Goal: Transaction & Acquisition: Purchase product/service

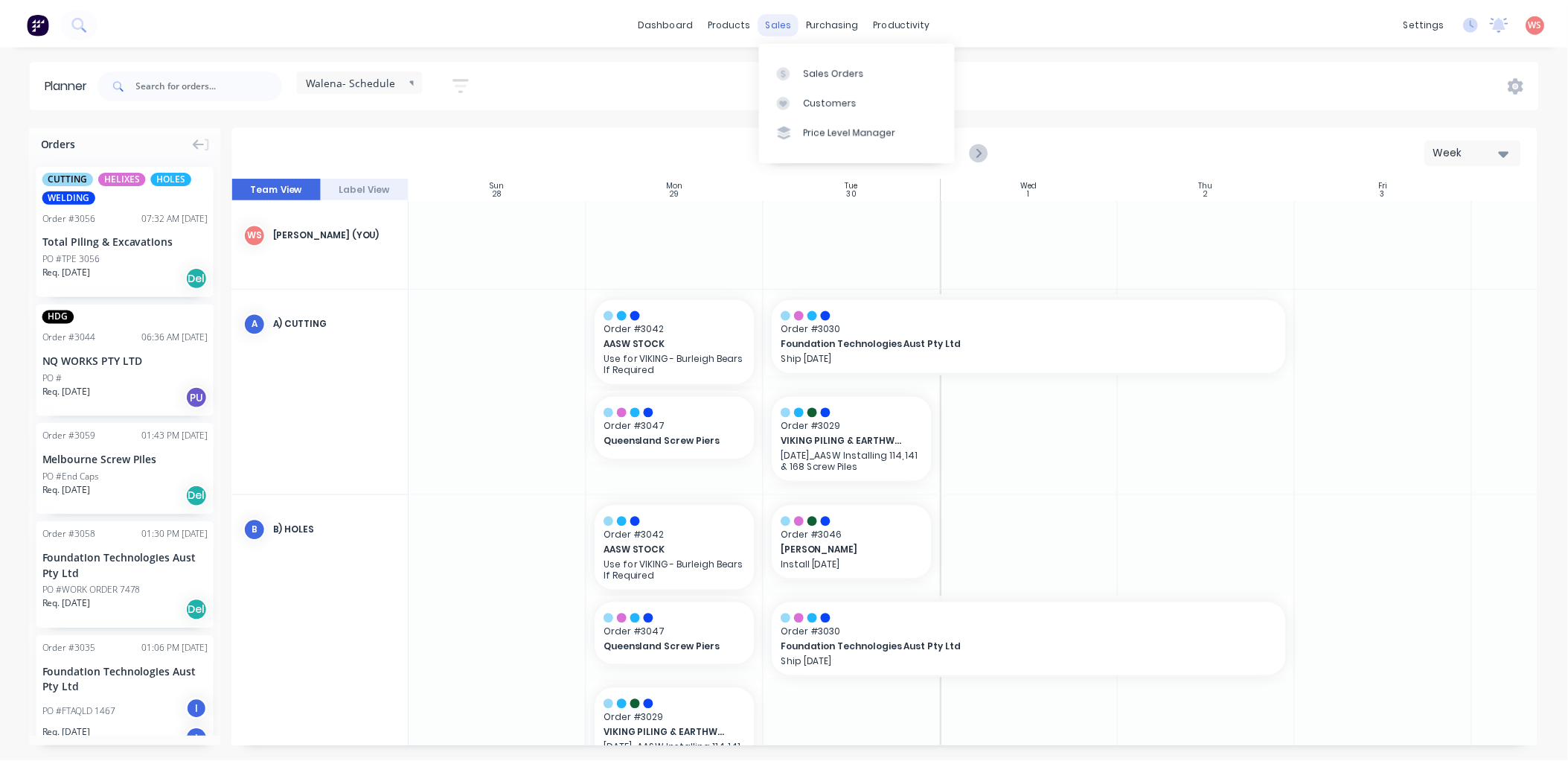
scroll to position [0, 32]
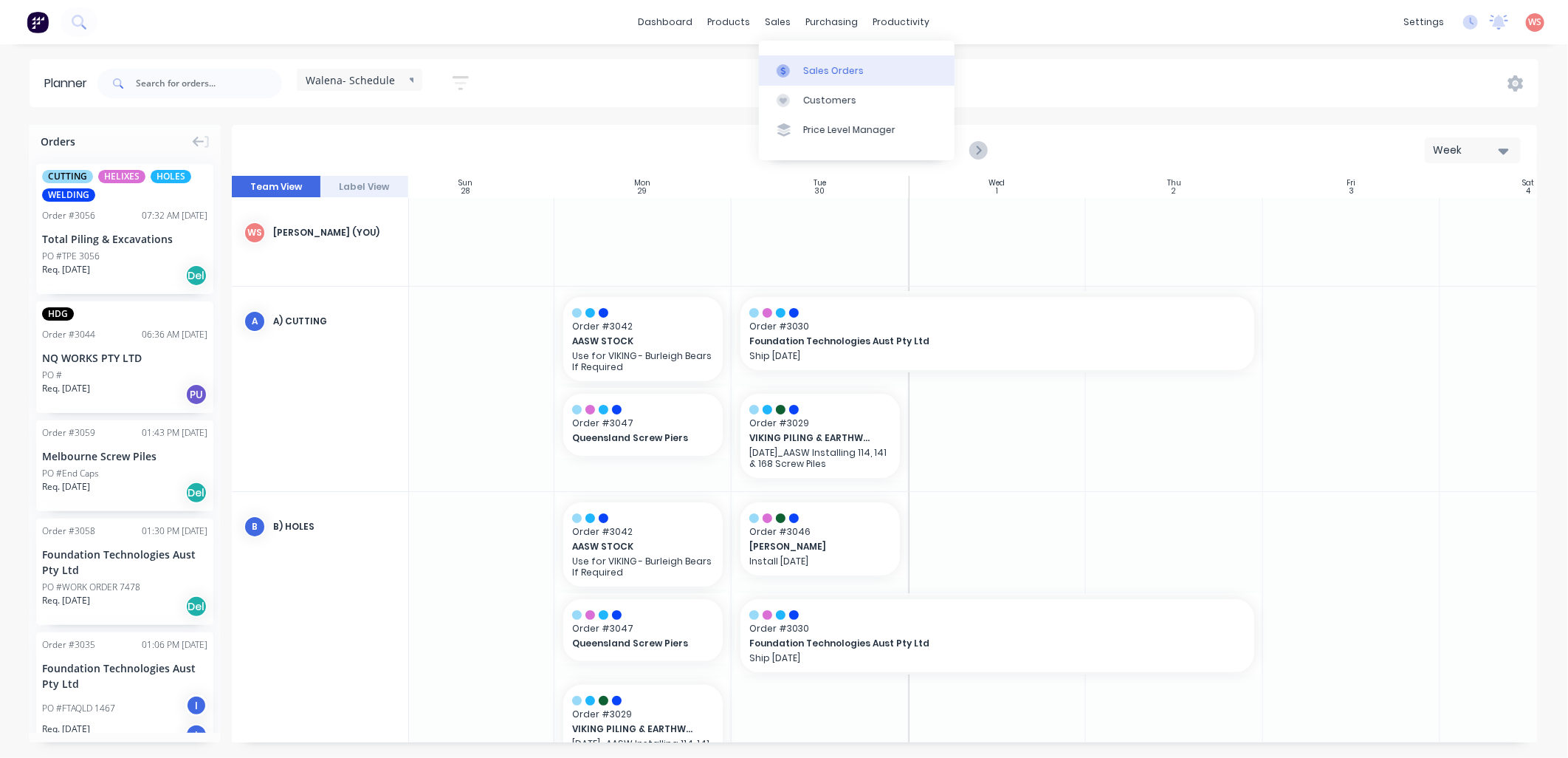
click at [819, 71] on div "Sales Orders" at bounding box center [833, 71] width 60 height 13
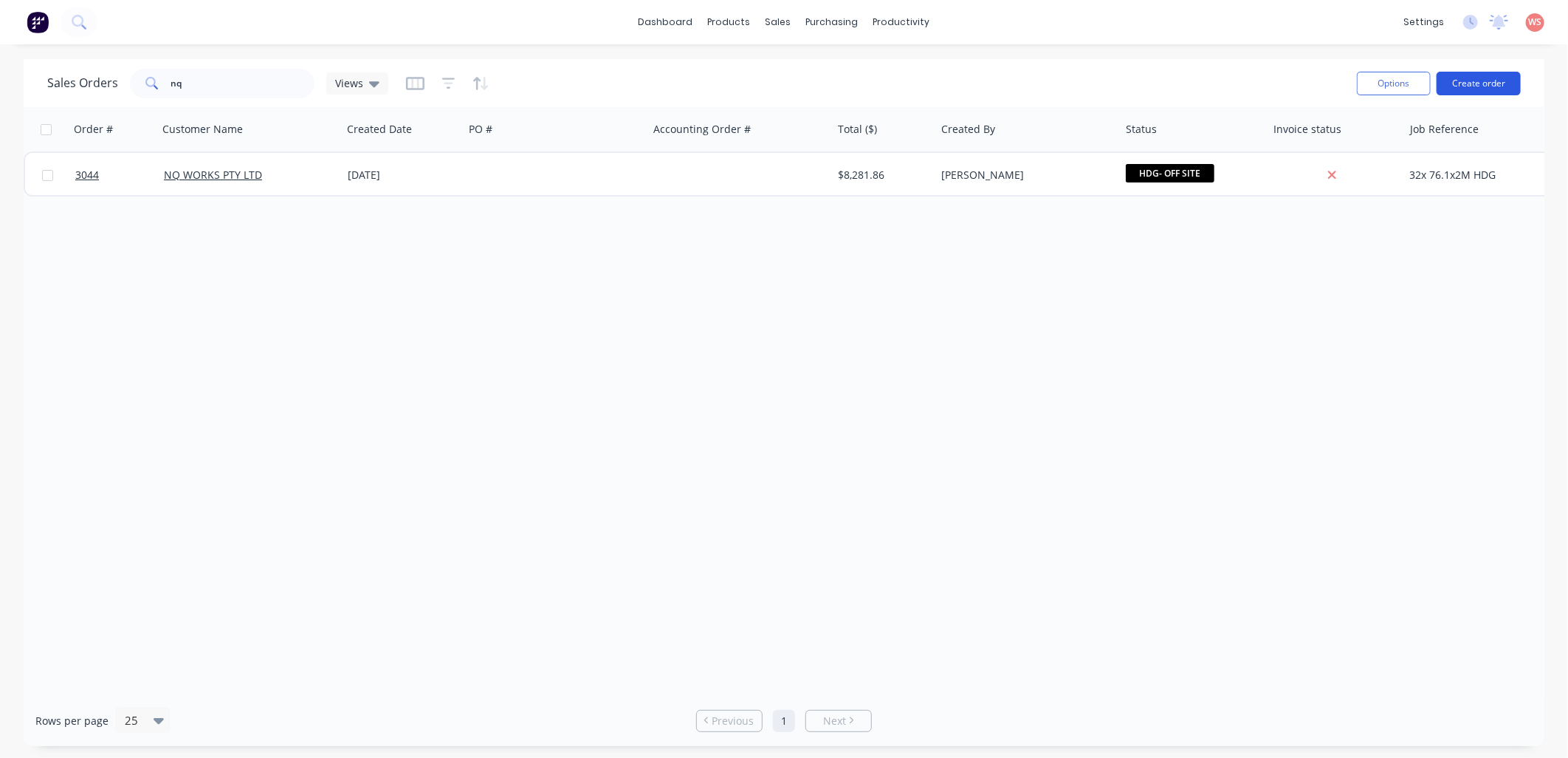
click at [1464, 83] on button "Create order" at bounding box center [1479, 83] width 84 height 24
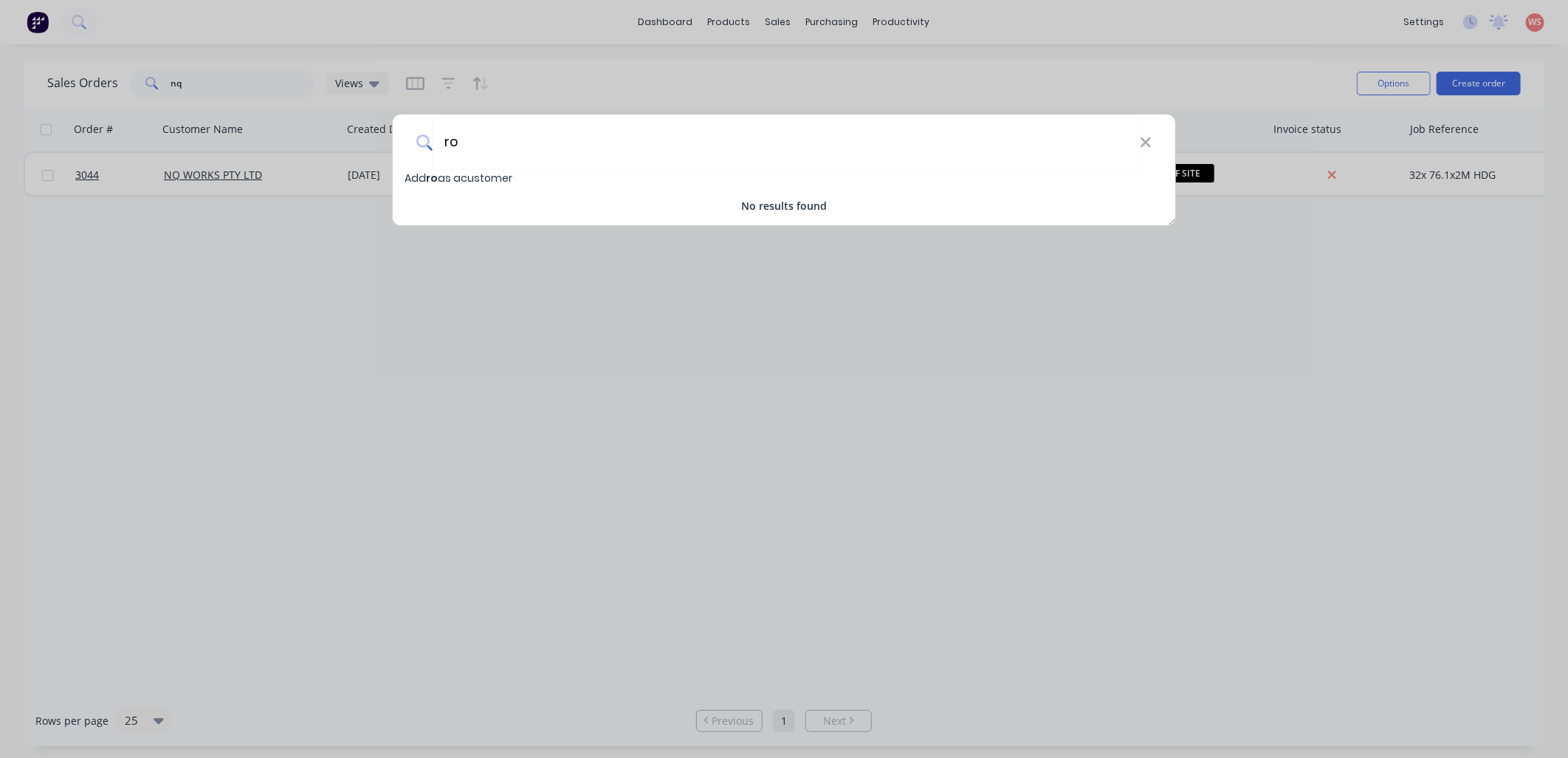
type input "r"
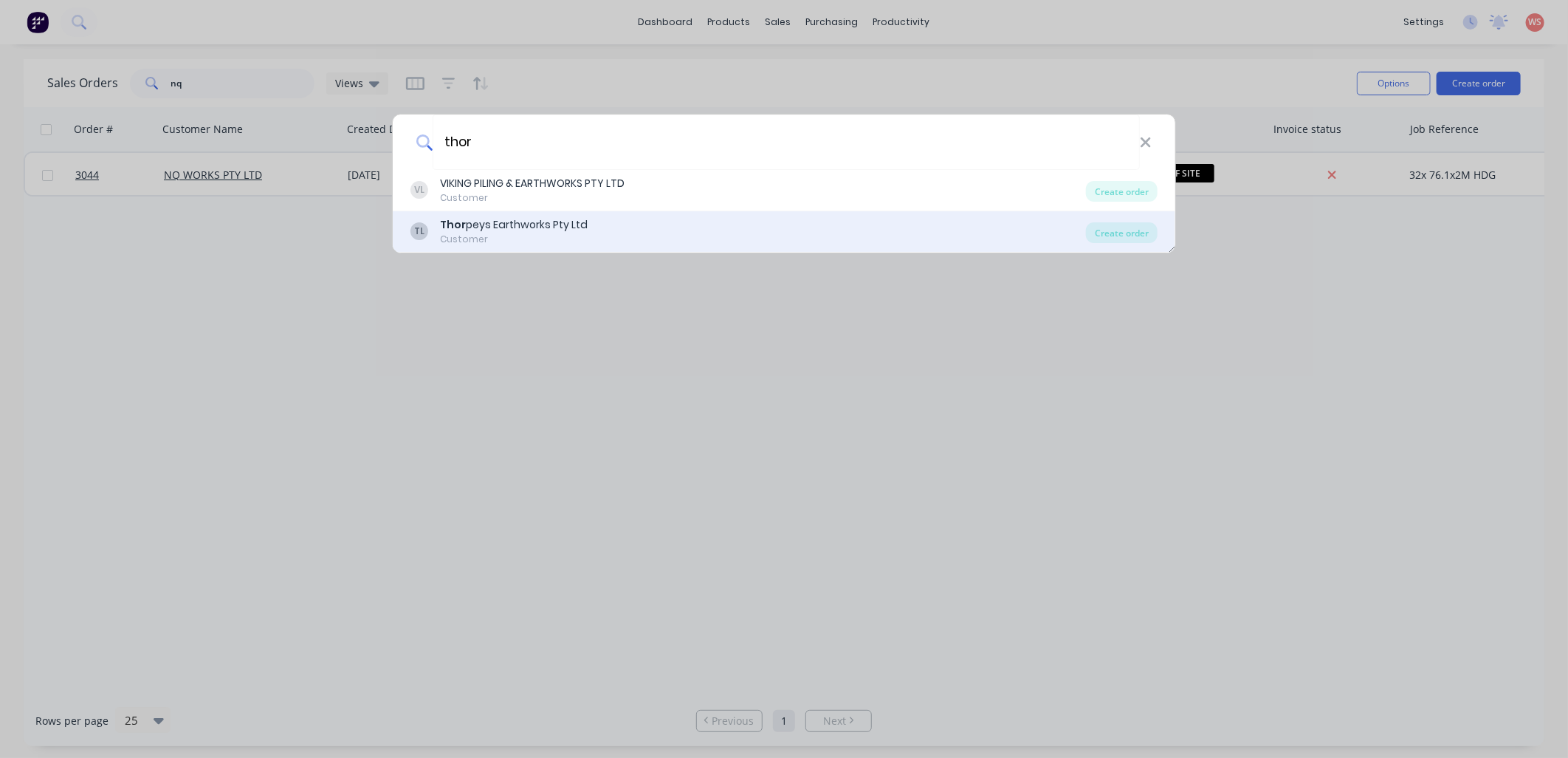
type input "thor"
click at [546, 239] on div "Customer" at bounding box center [514, 239] width 147 height 13
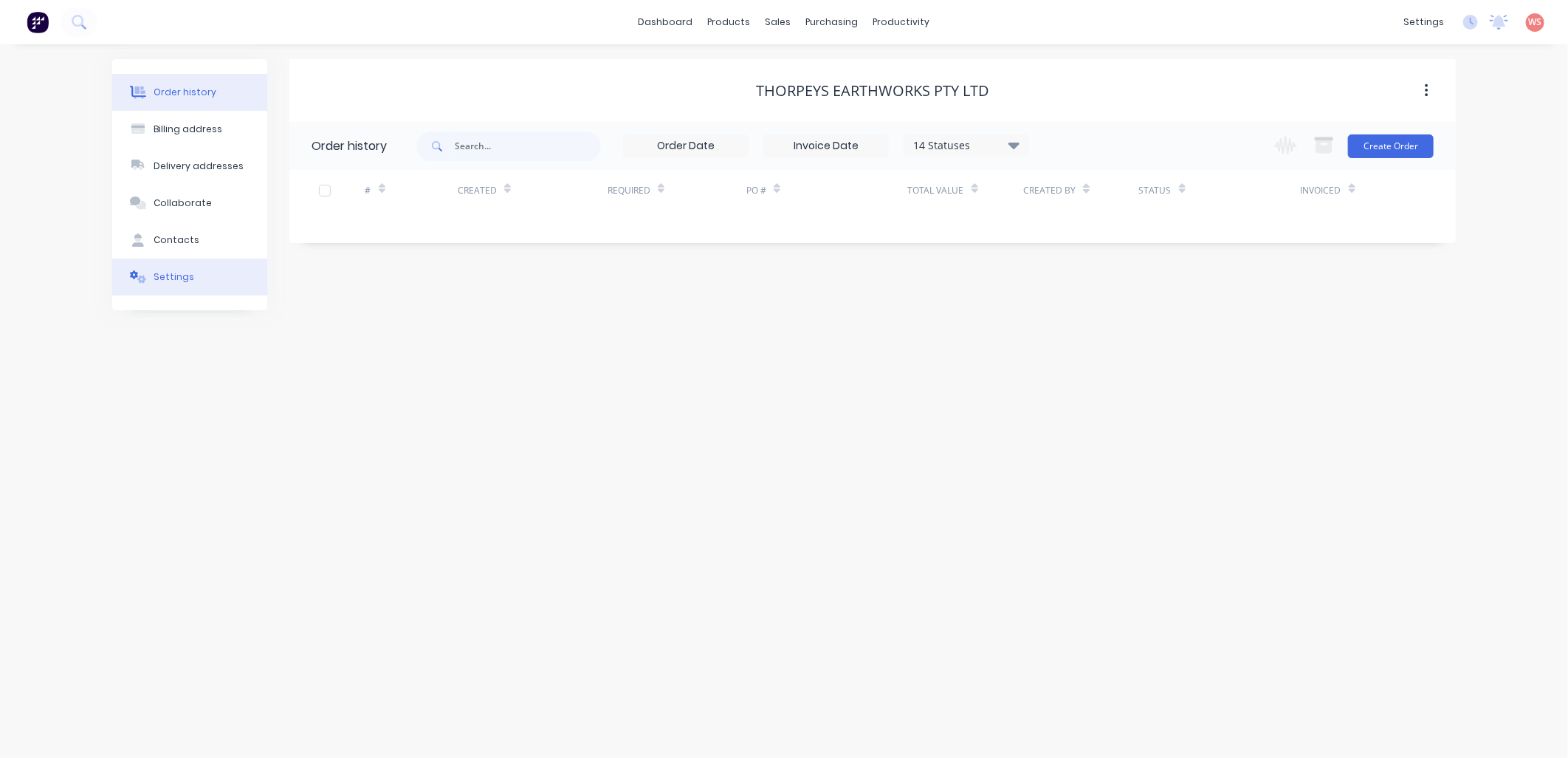
click at [174, 275] on div "Settings" at bounding box center [174, 277] width 41 height 13
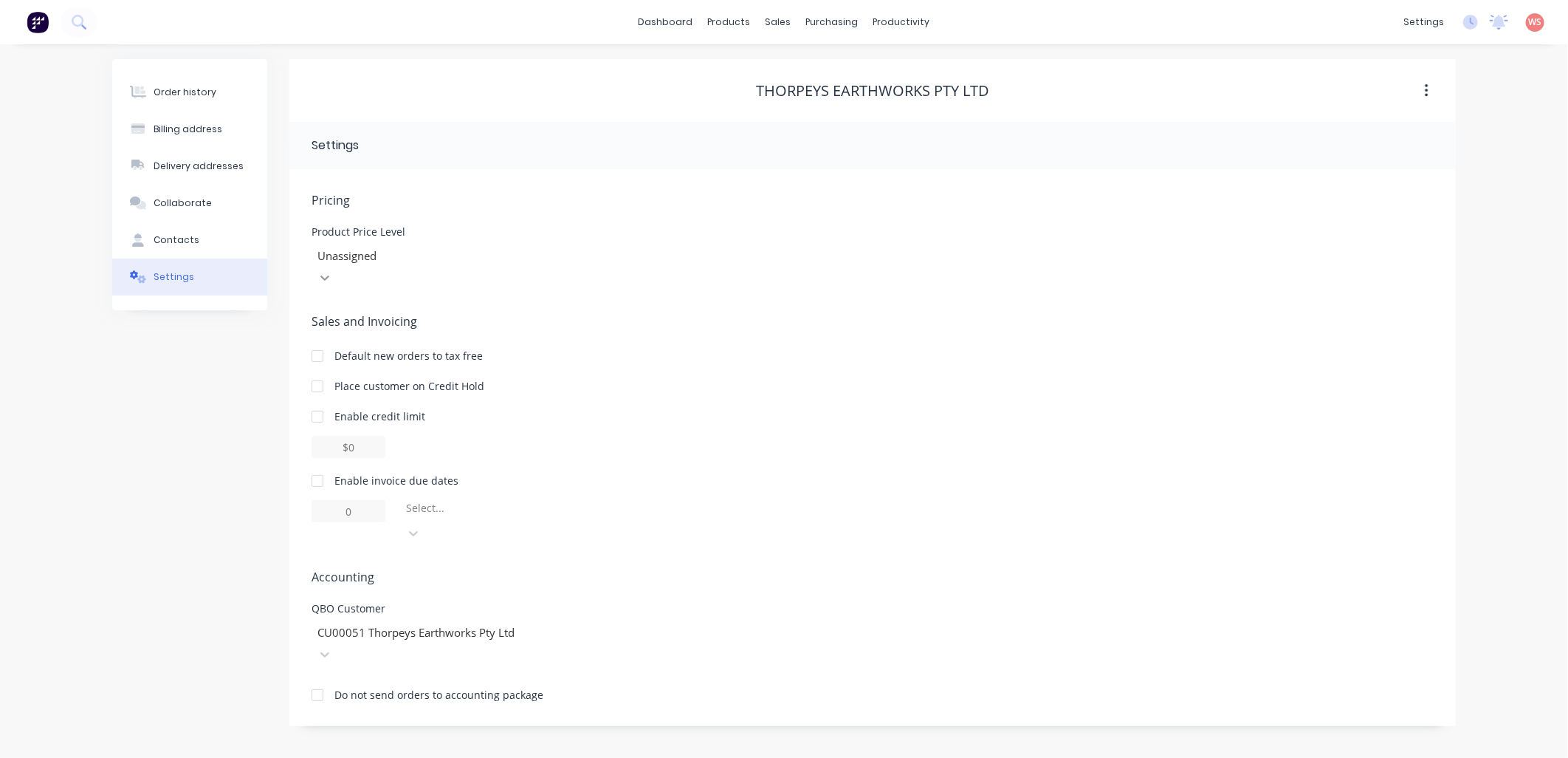
click at [332, 271] on icon at bounding box center [325, 278] width 15 height 15
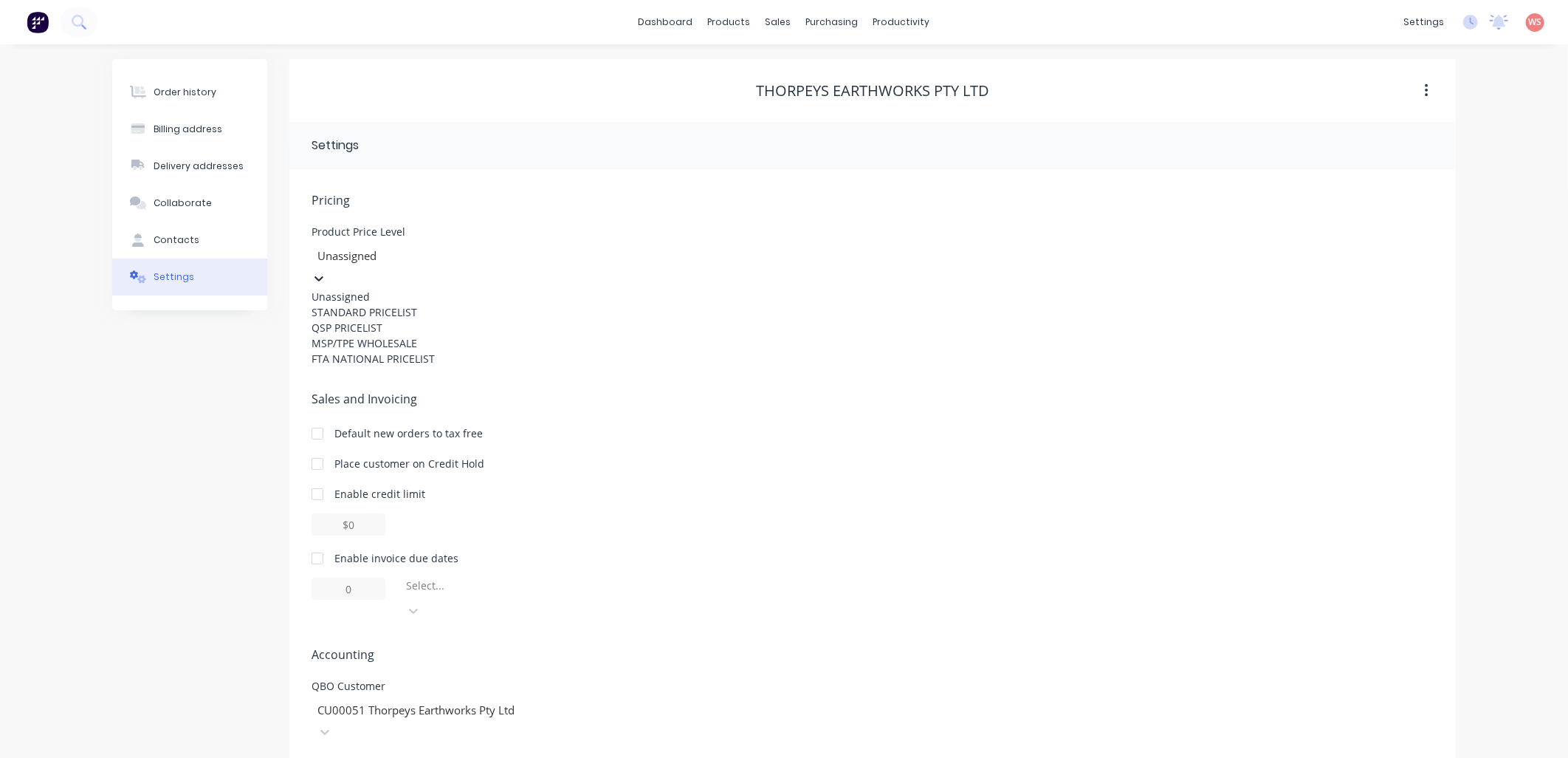
click at [533, 318] on div "STANDARD PRICELIST" at bounding box center [422, 312] width 221 height 16
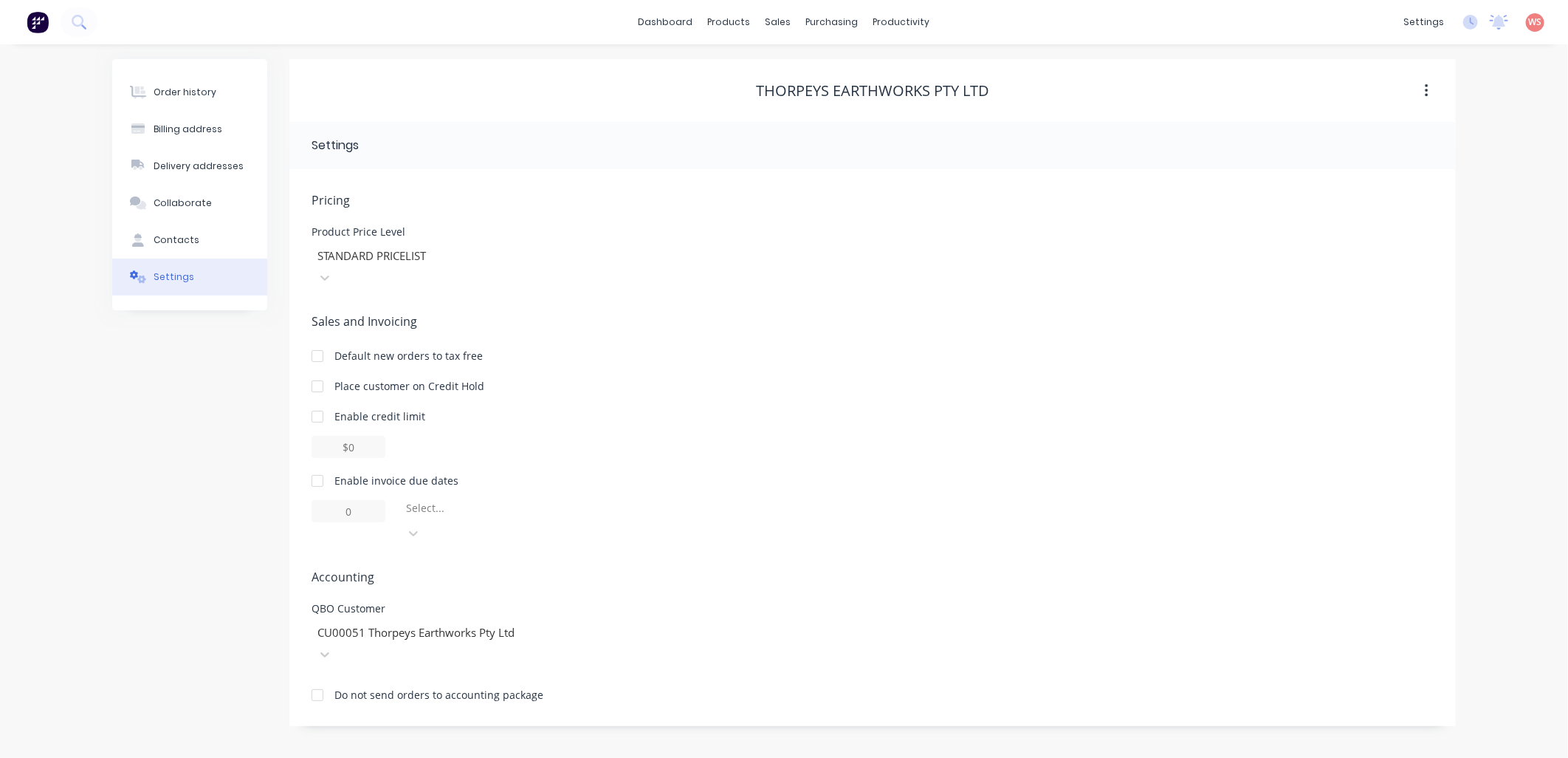
click at [320, 466] on div at bounding box center [317, 481] width 30 height 30
type input "1"
click at [421, 526] on icon at bounding box center [413, 534] width 15 height 15
click at [319, 466] on div at bounding box center [317, 481] width 30 height 30
click at [167, 499] on div "Order history Billing address Delivery addresses Collaborate Contacts Settings" at bounding box center [190, 392] width 155 height 667
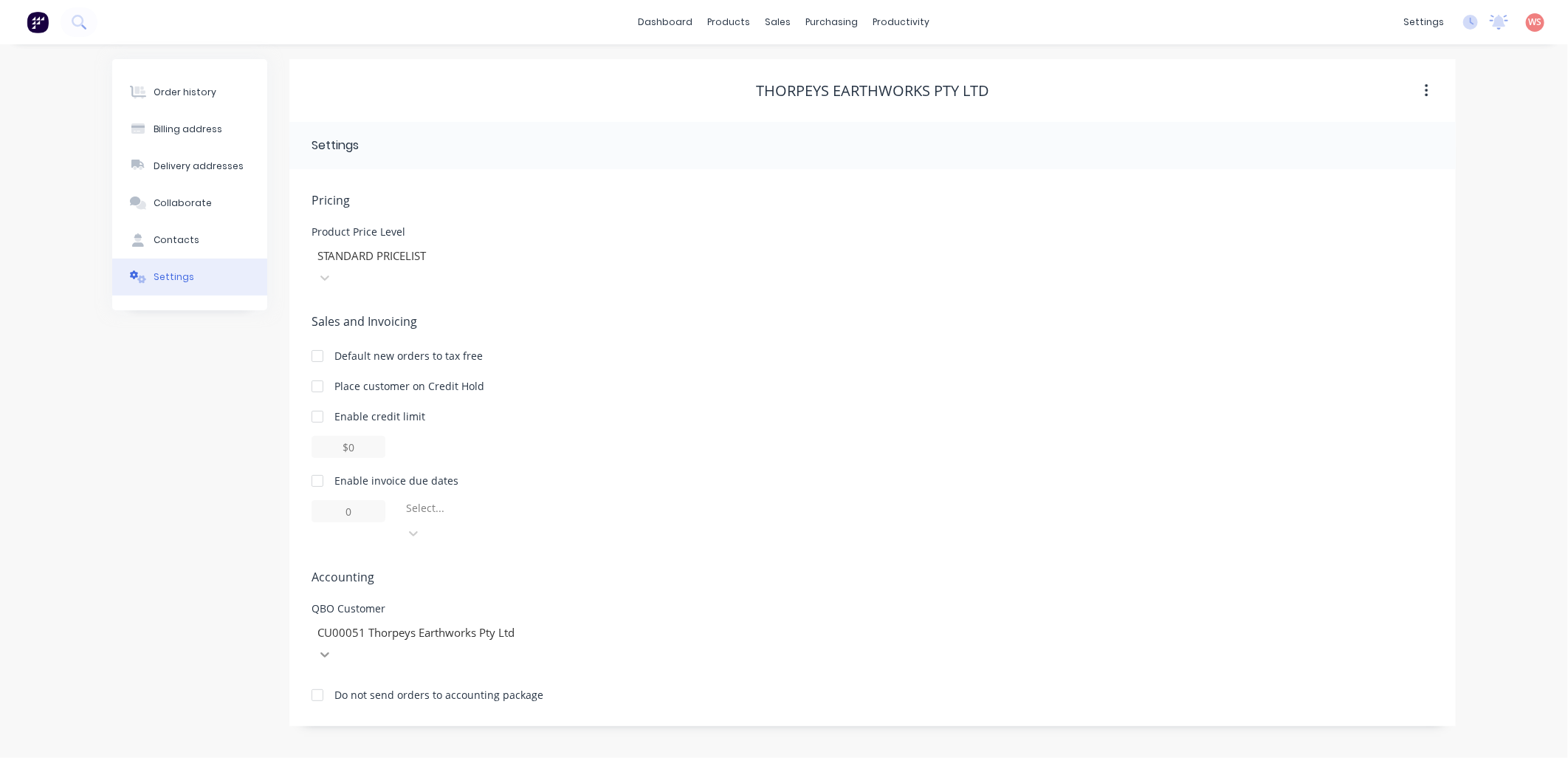
click at [332, 647] on icon at bounding box center [325, 654] width 15 height 15
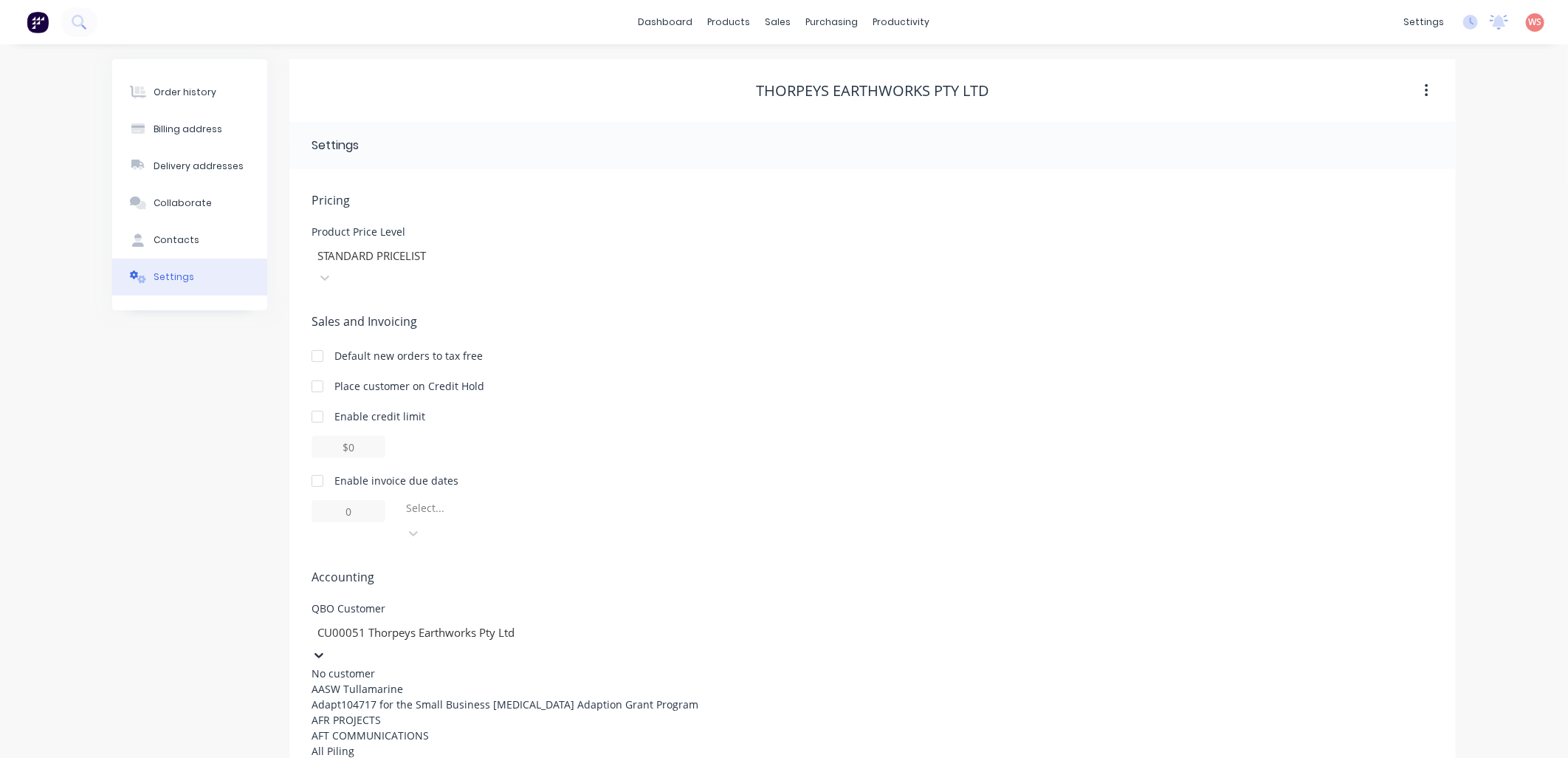
click at [326, 648] on icon at bounding box center [319, 655] width 15 height 15
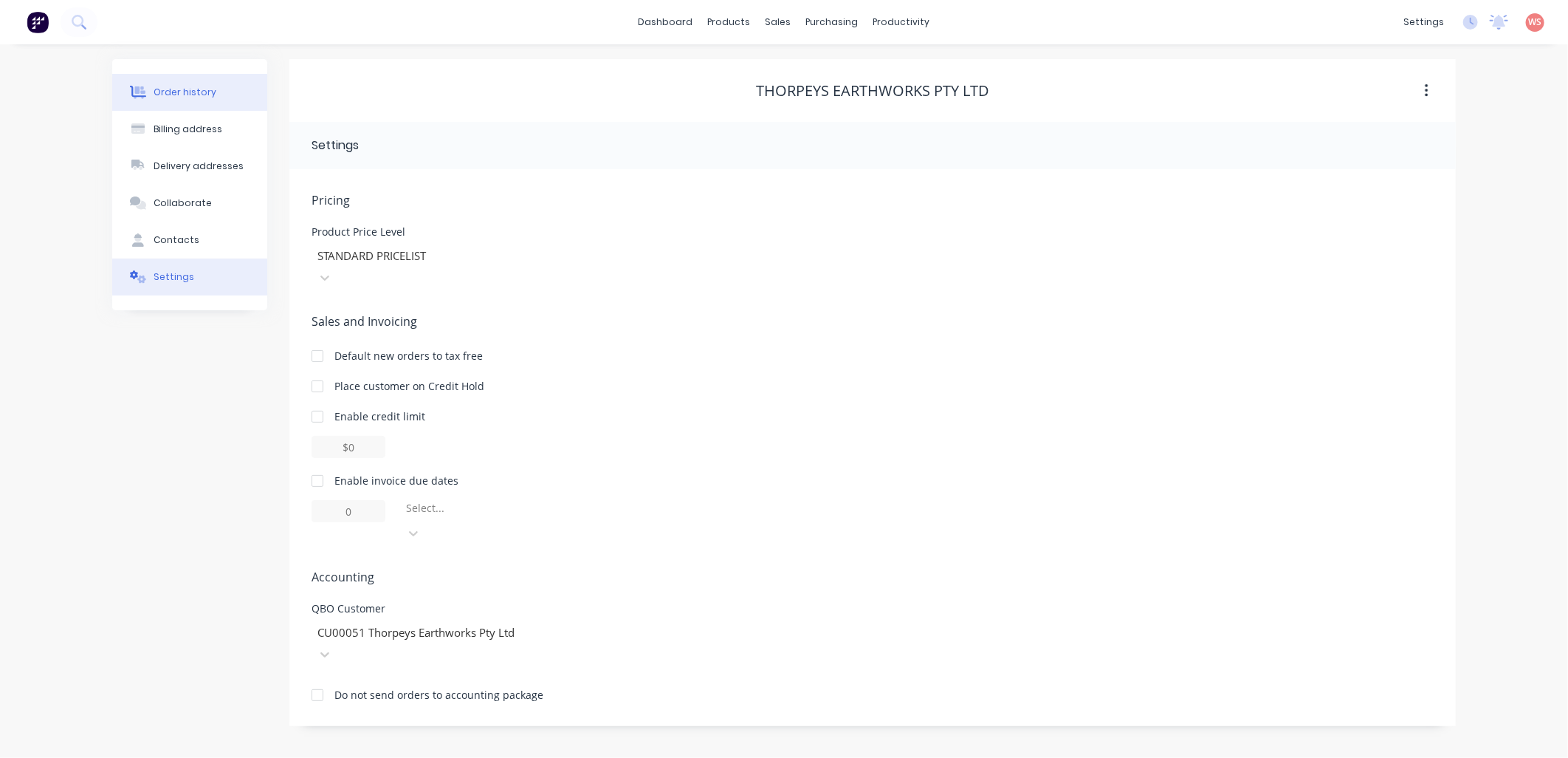
click at [155, 77] on button "Order history" at bounding box center [190, 92] width 155 height 37
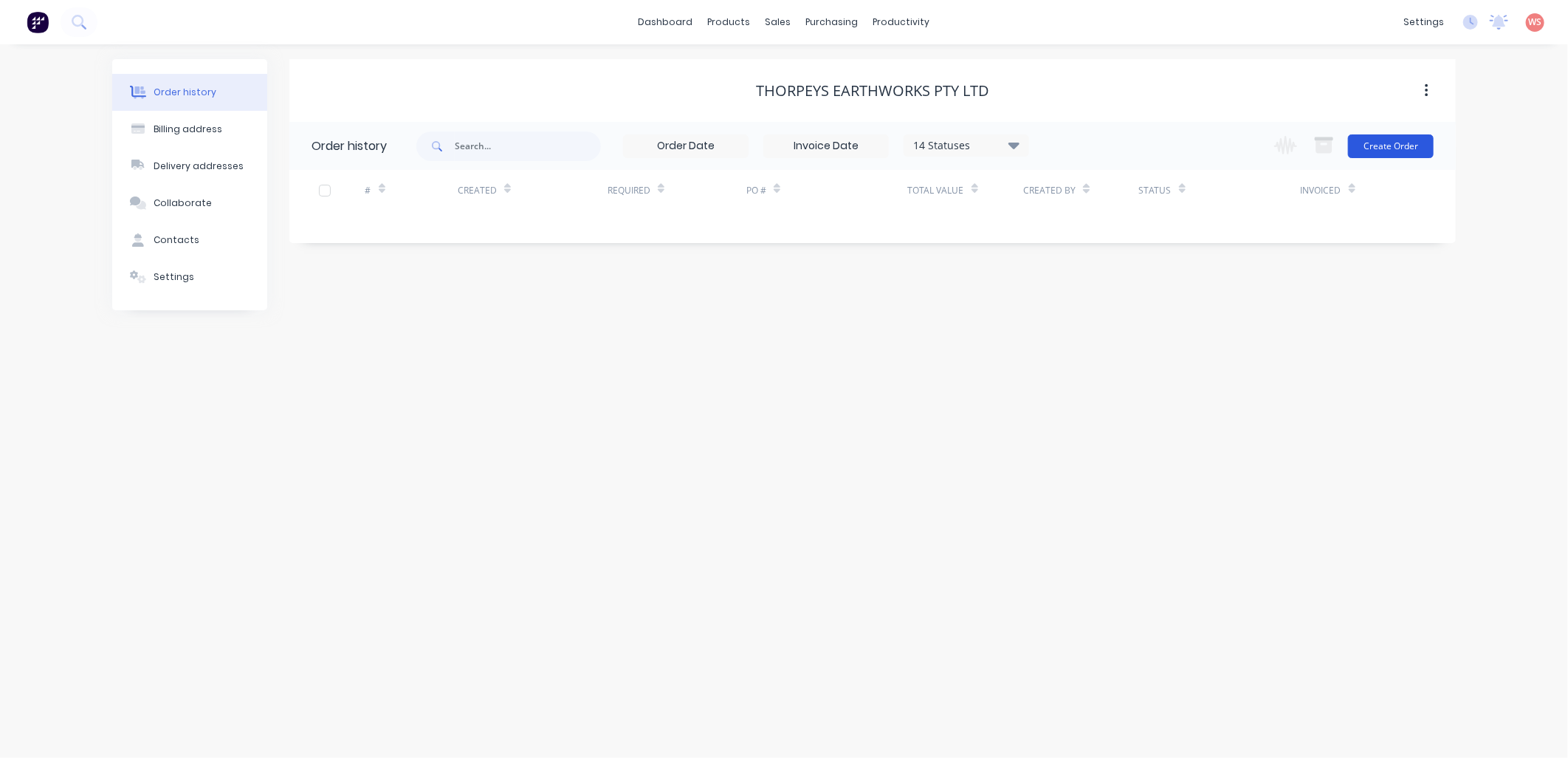
click at [1398, 151] on button "Create Order" at bounding box center [1391, 146] width 86 height 24
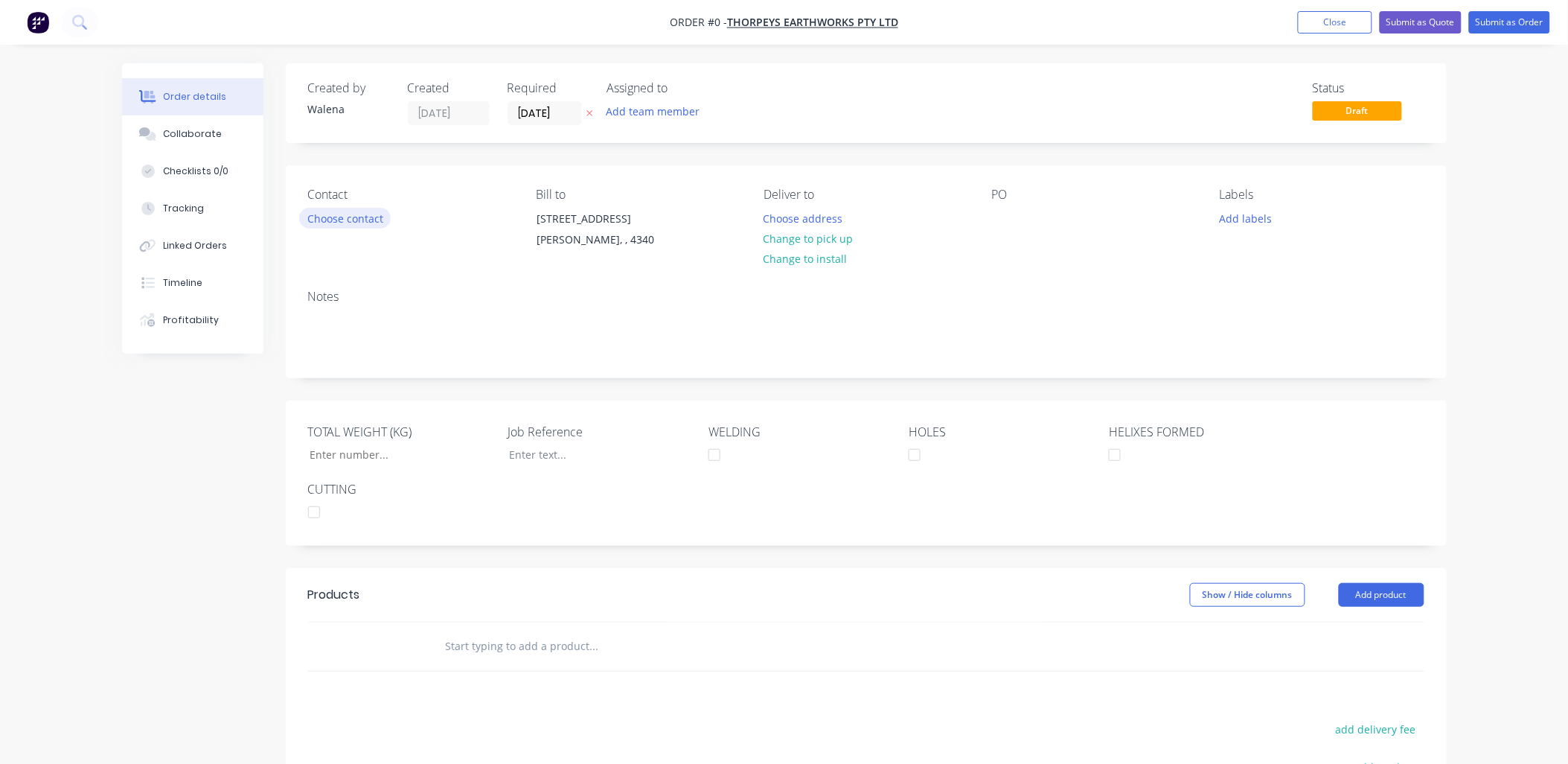
click at [369, 224] on button "Choose contact" at bounding box center [345, 218] width 92 height 20
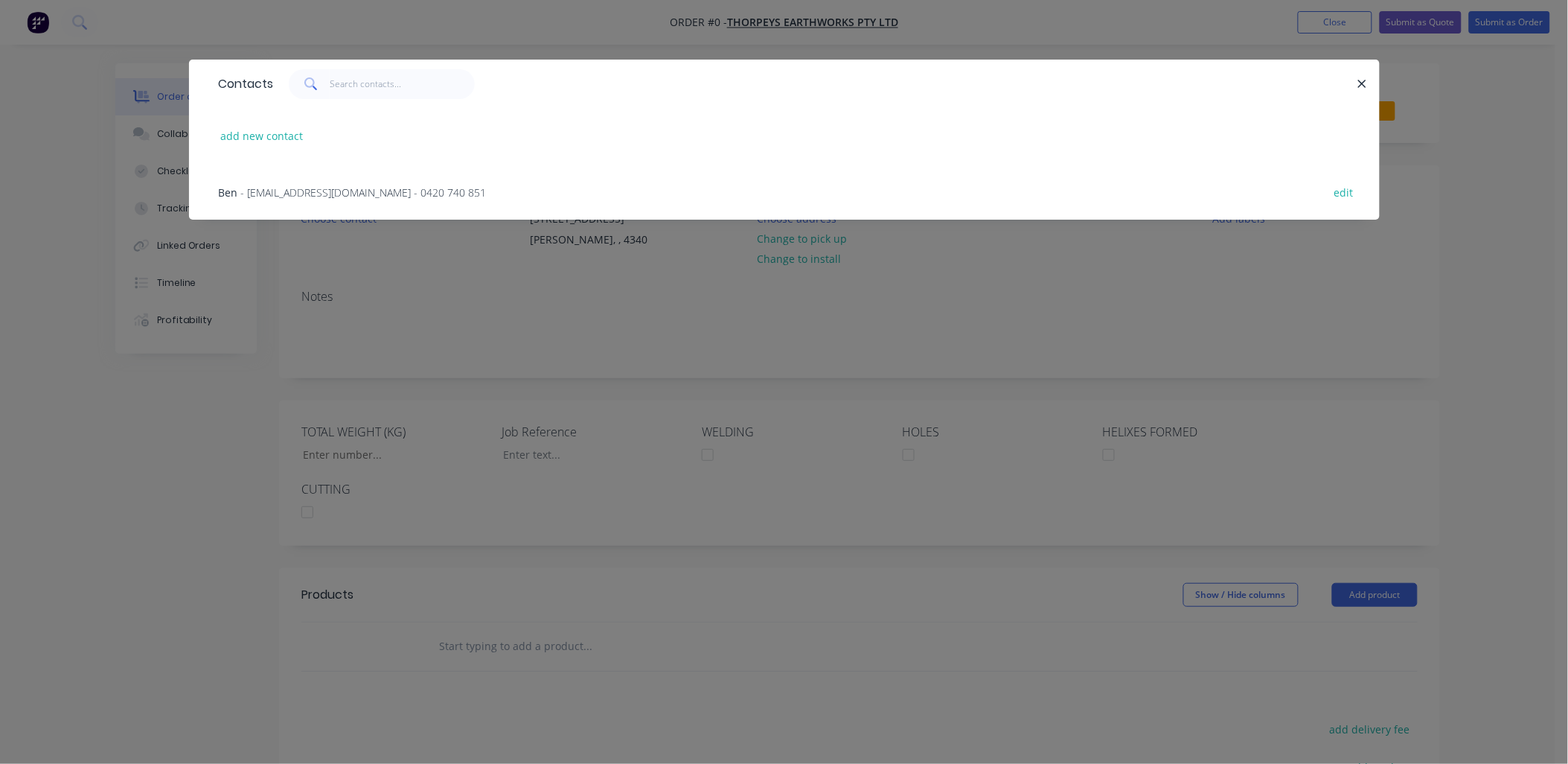
click at [350, 195] on span "- [EMAIL_ADDRESS][DOMAIN_NAME] - 0420 740 851" at bounding box center [363, 192] width 246 height 14
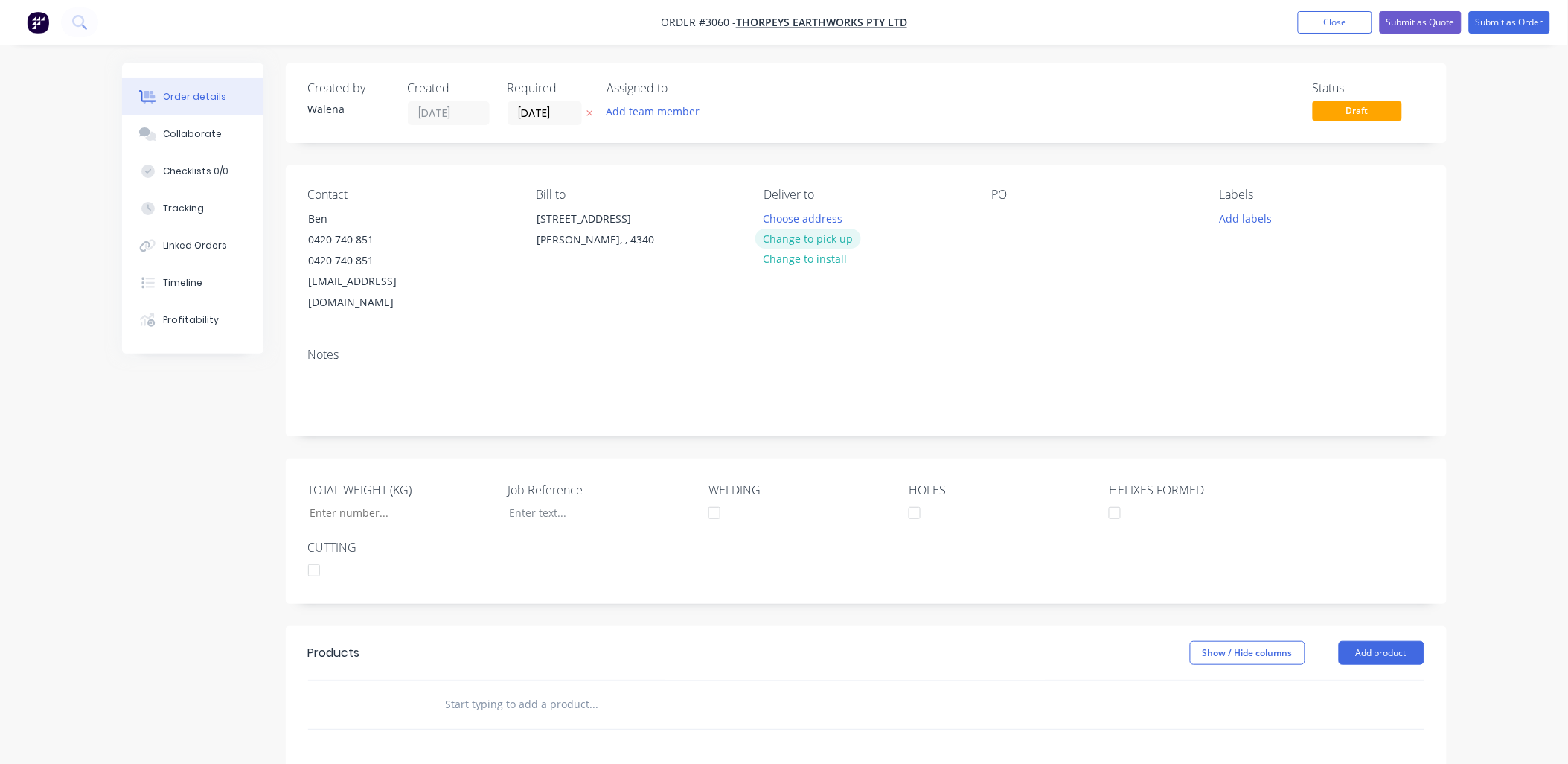
click at [810, 243] on button "Change to pick up" at bounding box center [808, 238] width 106 height 20
click at [1007, 219] on div at bounding box center [1004, 219] width 24 height 22
click at [1225, 219] on button "Add labels" at bounding box center [1245, 218] width 68 height 20
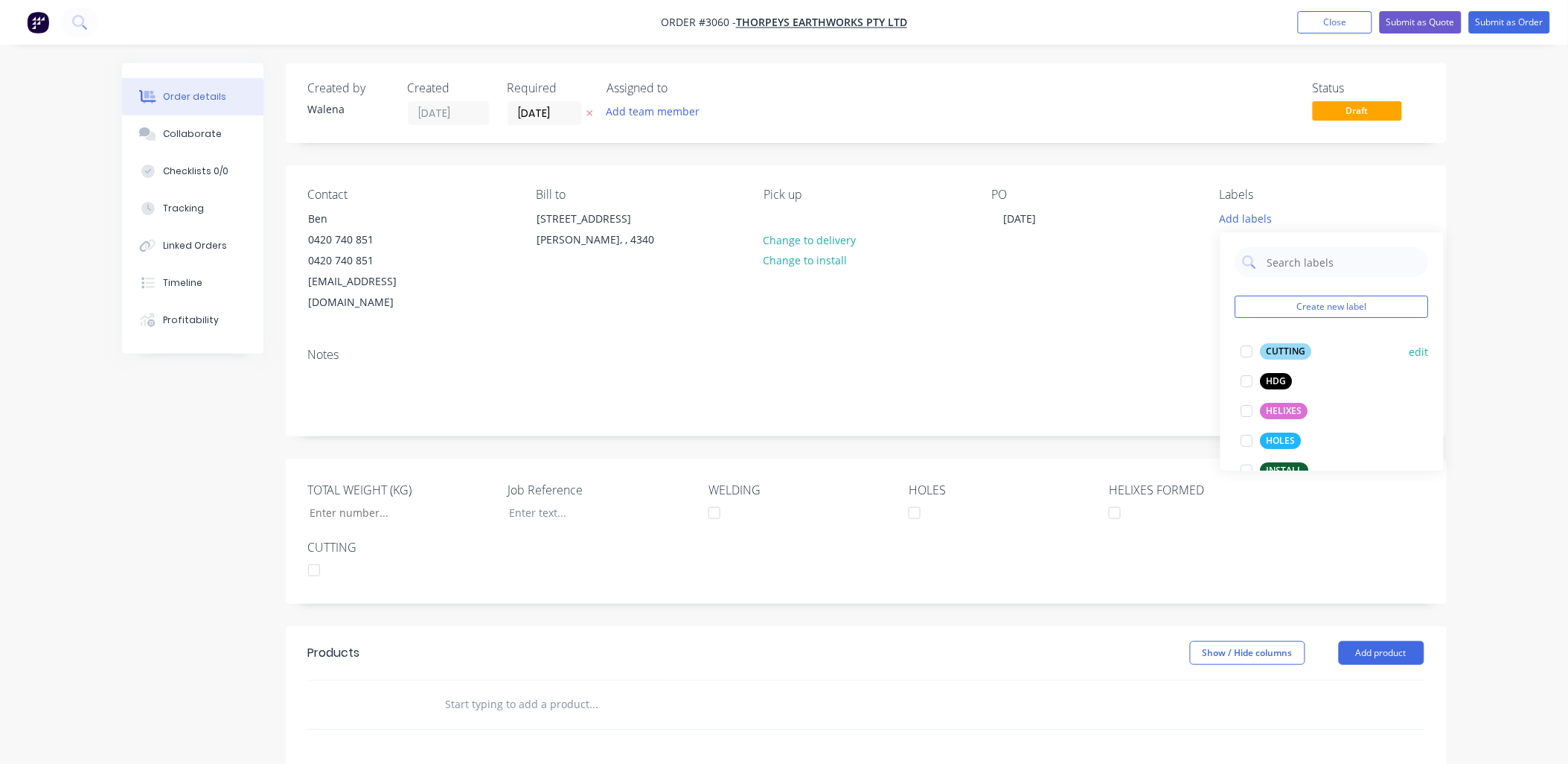
click at [1244, 355] on div at bounding box center [1247, 352] width 30 height 30
click at [1247, 408] on div at bounding box center [1247, 403] width 30 height 30
click at [1247, 433] on div at bounding box center [1247, 433] width 30 height 30
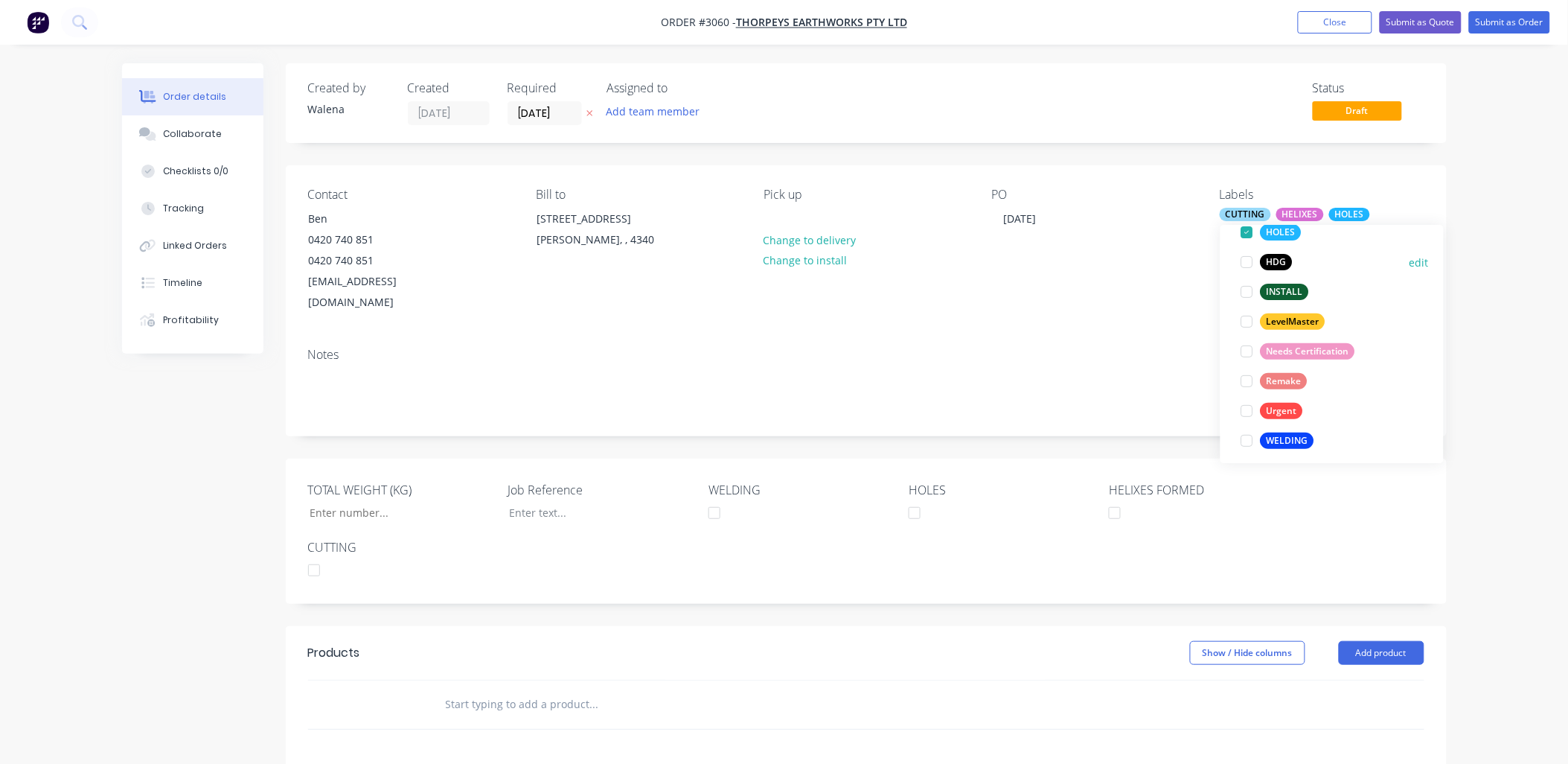
scroll to position [179, 0]
click at [1246, 435] on div at bounding box center [1247, 433] width 30 height 30
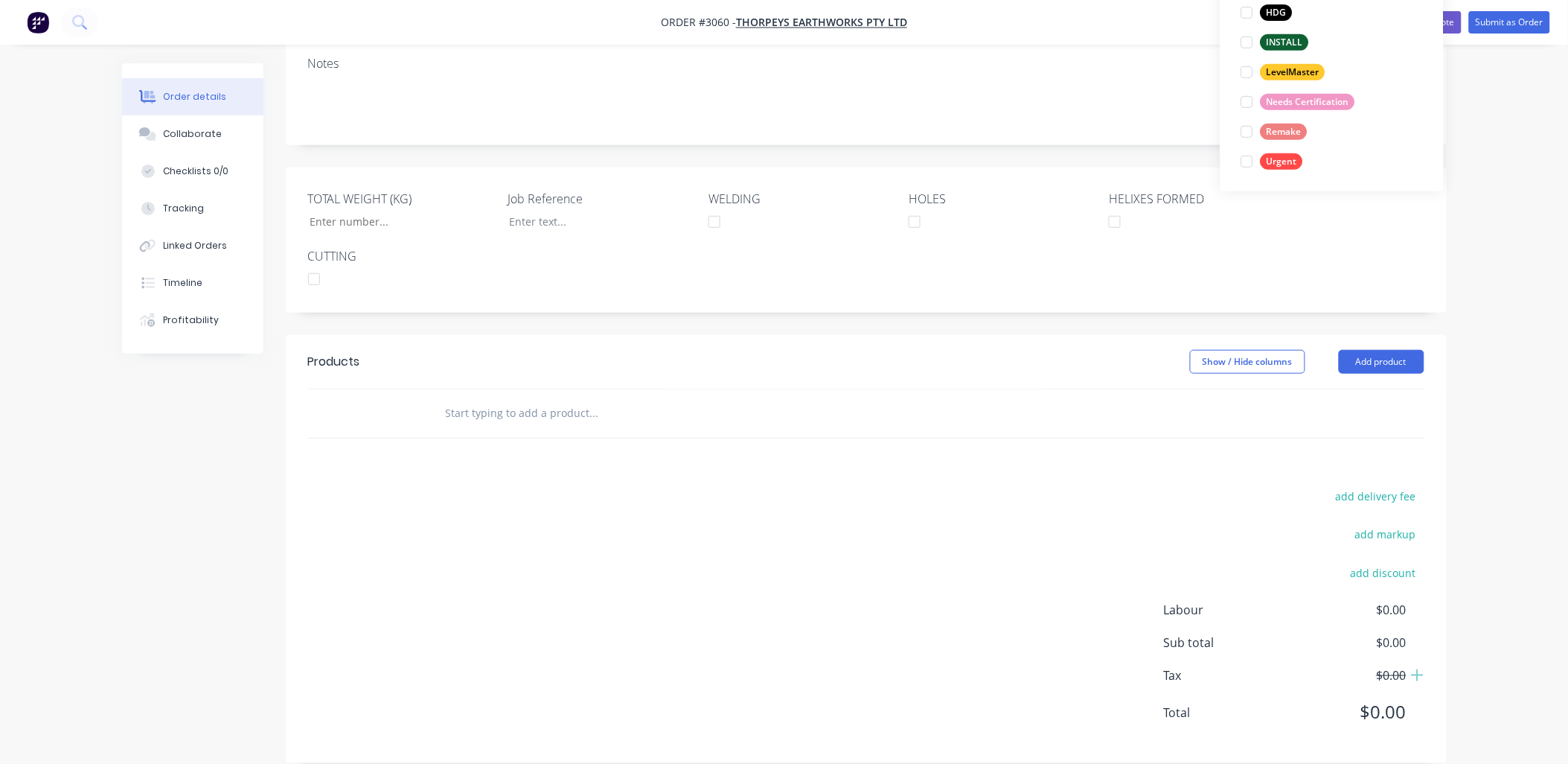
scroll to position [291, 0]
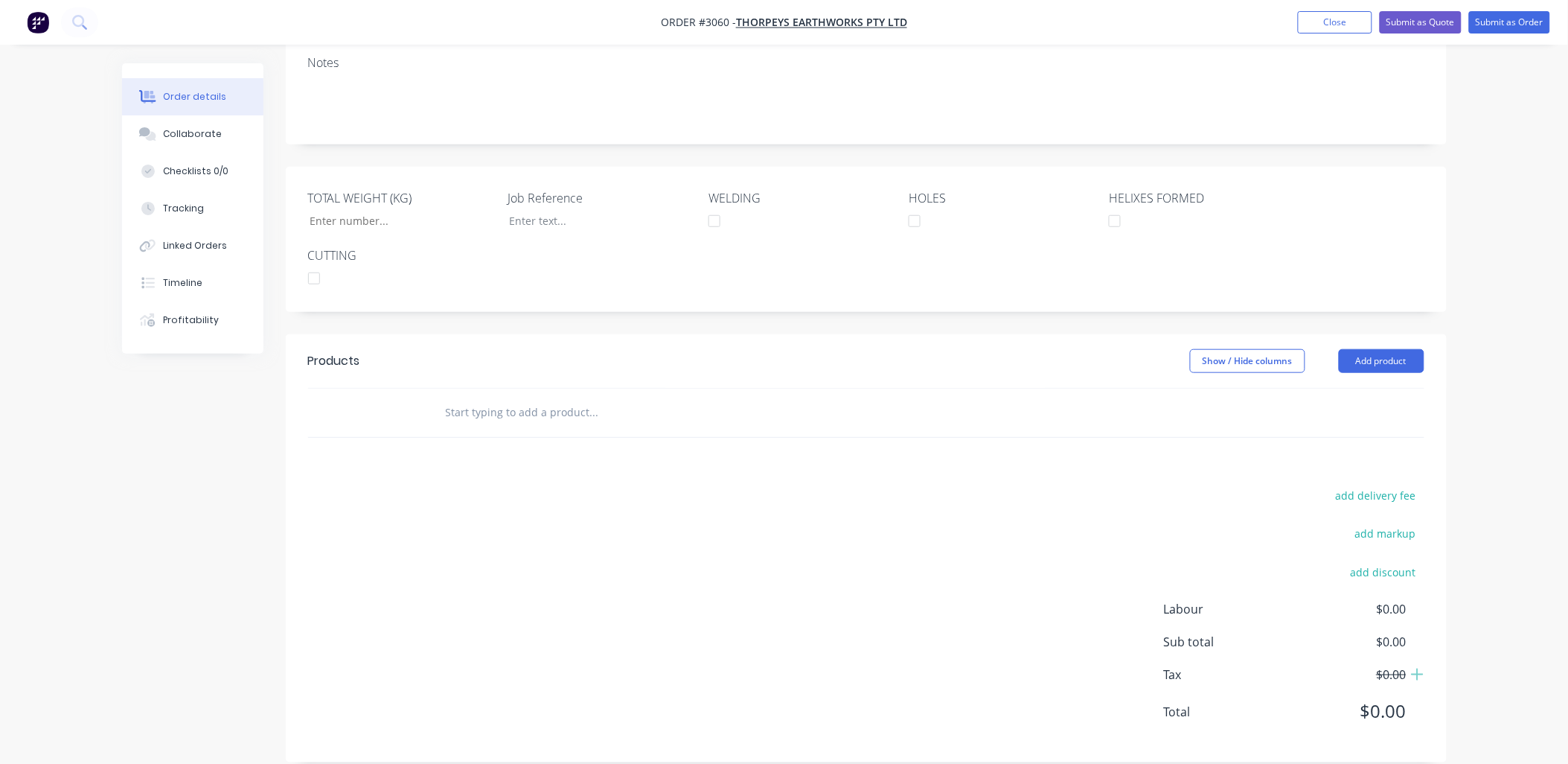
click at [459, 397] on input "text" at bounding box center [594, 412] width 297 height 30
click at [1367, 349] on button "Add product" at bounding box center [1382, 361] width 86 height 24
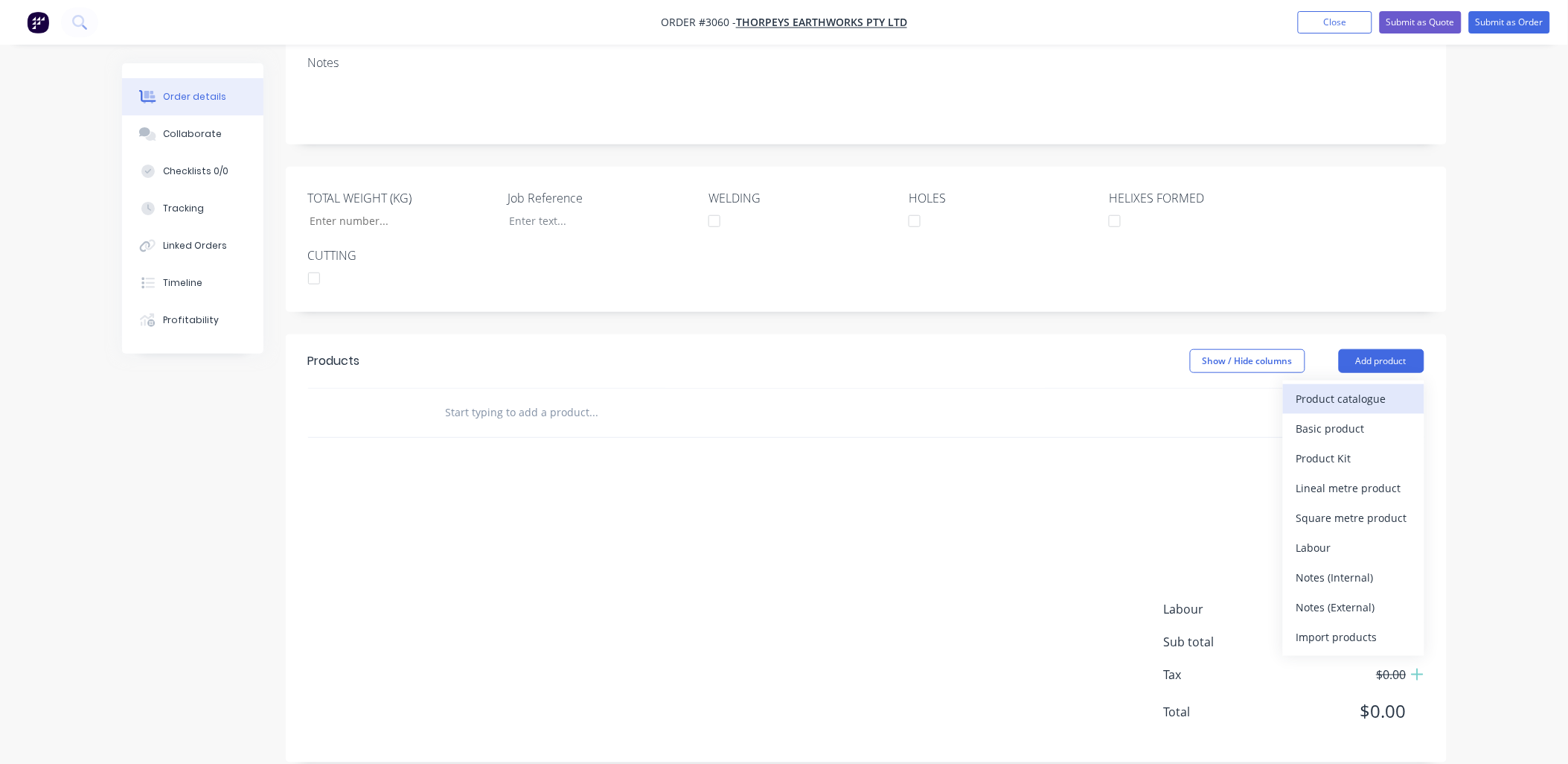
click at [1350, 388] on div "Product catalogue" at bounding box center [1353, 398] width 115 height 22
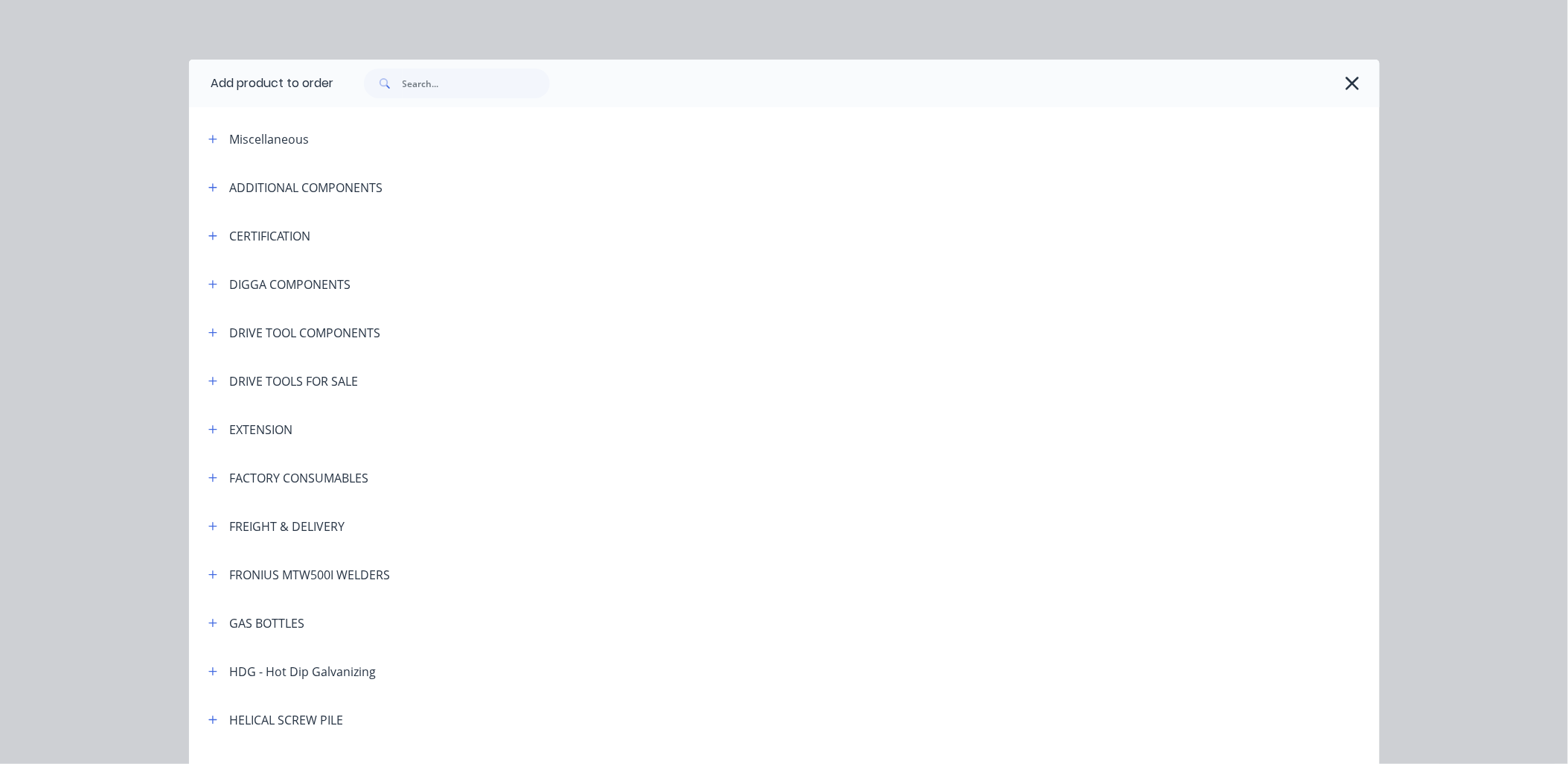
scroll to position [110, 0]
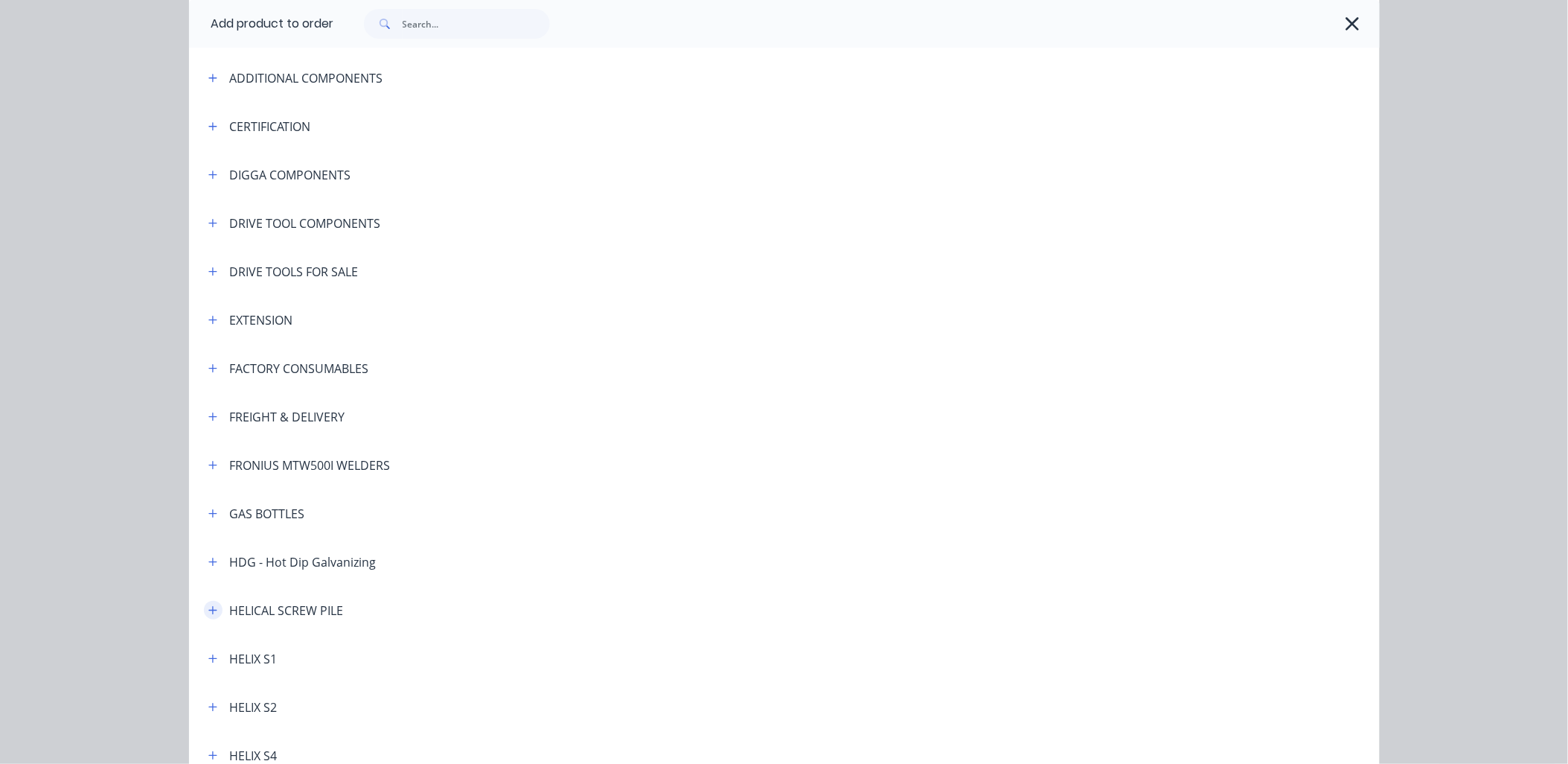
click at [208, 612] on icon "button" at bounding box center [213, 611] width 9 height 11
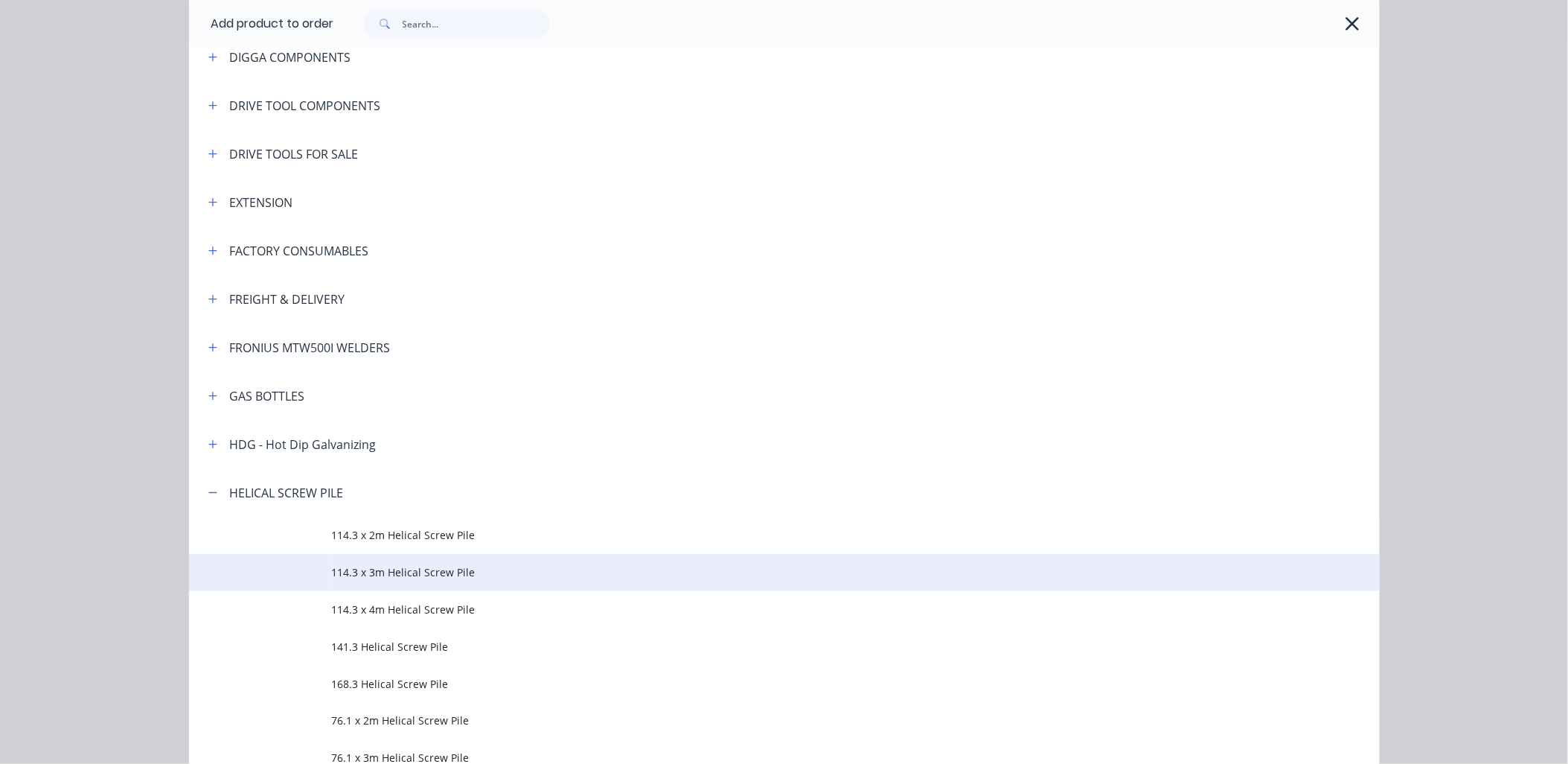
scroll to position [331, 0]
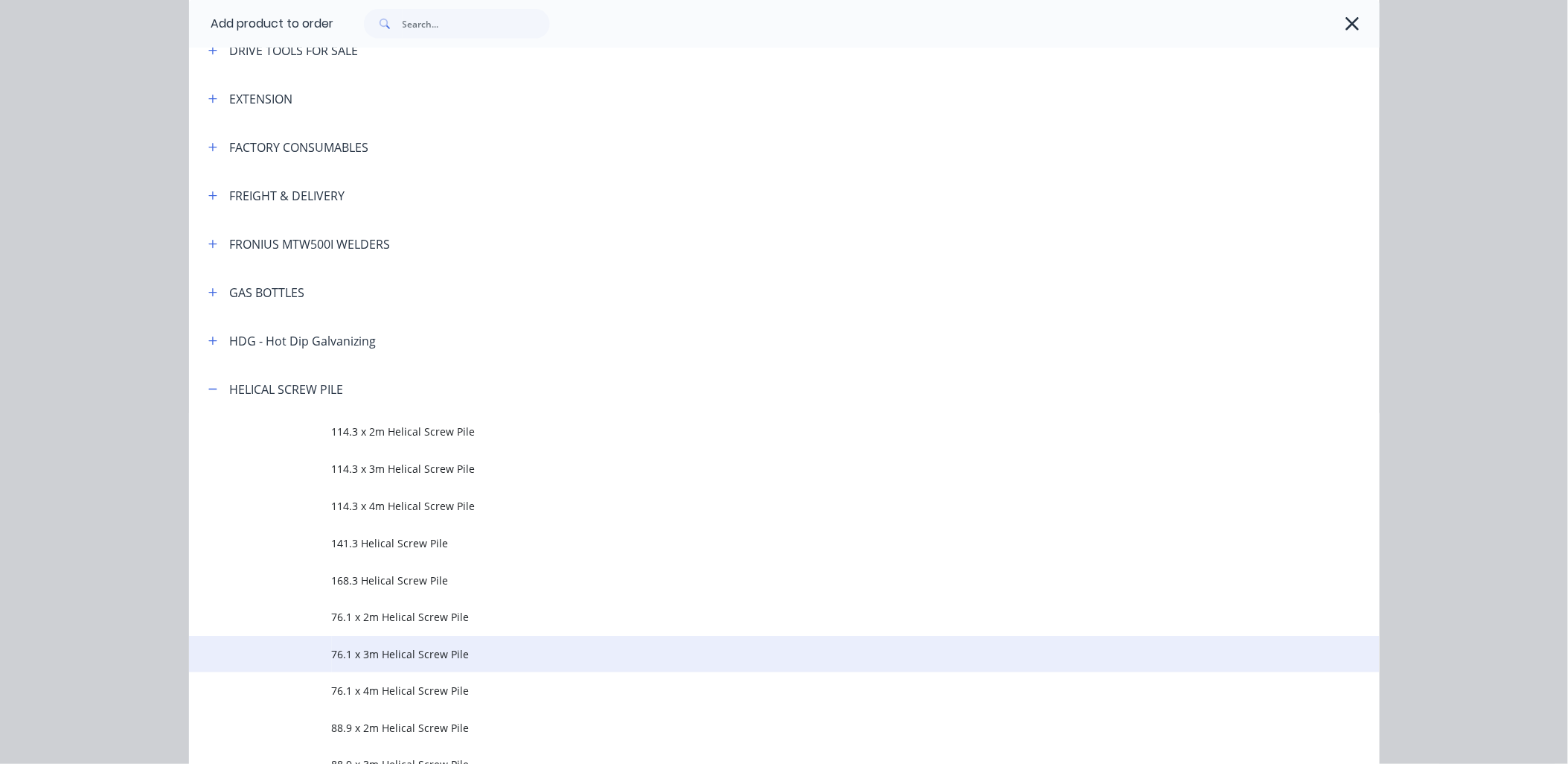
click at [406, 649] on span "76.1 x 3m Helical Screw Pile" at bounding box center [751, 654] width 838 height 16
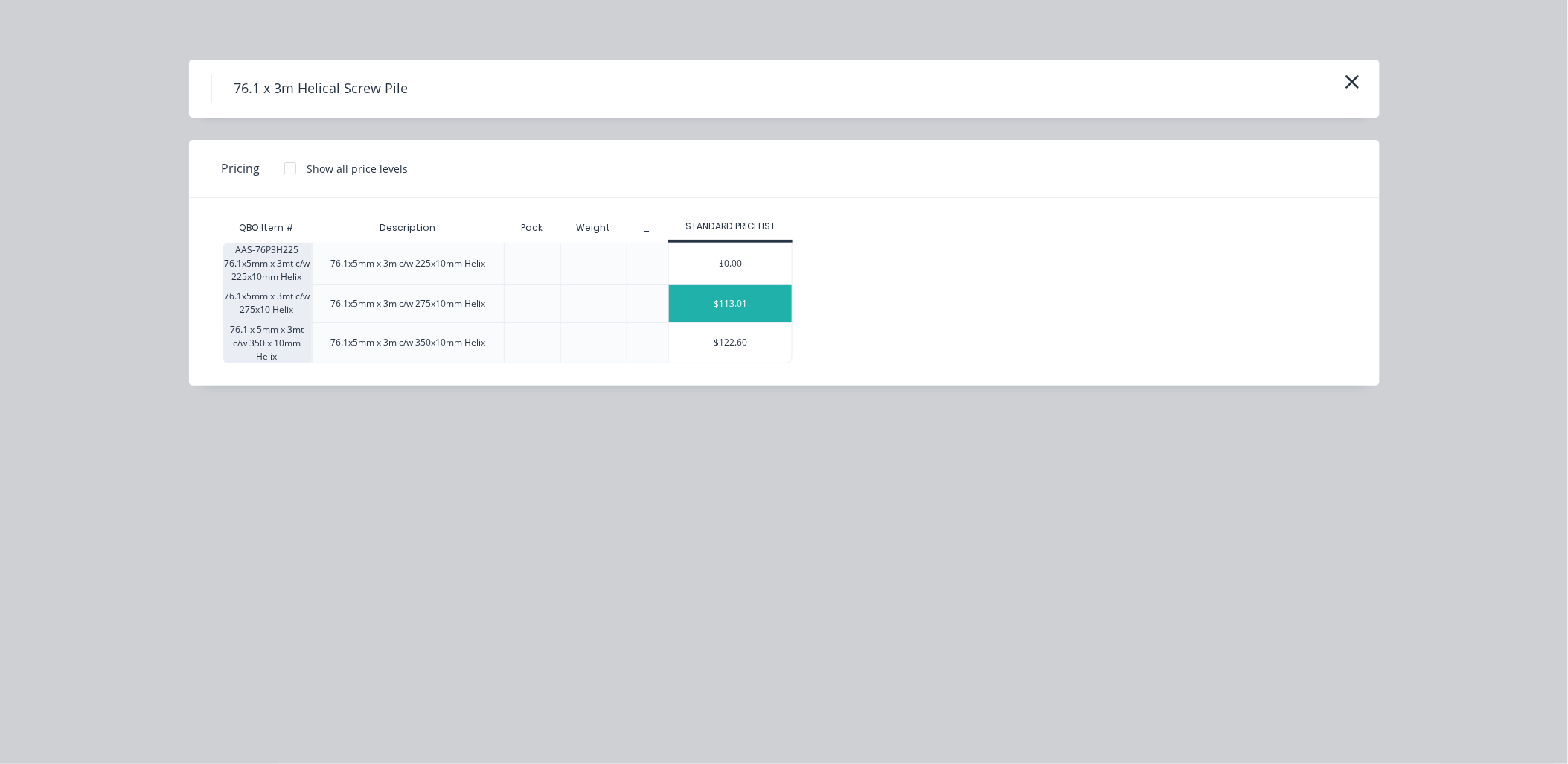
click at [742, 310] on div "$113.01" at bounding box center [731, 304] width 123 height 38
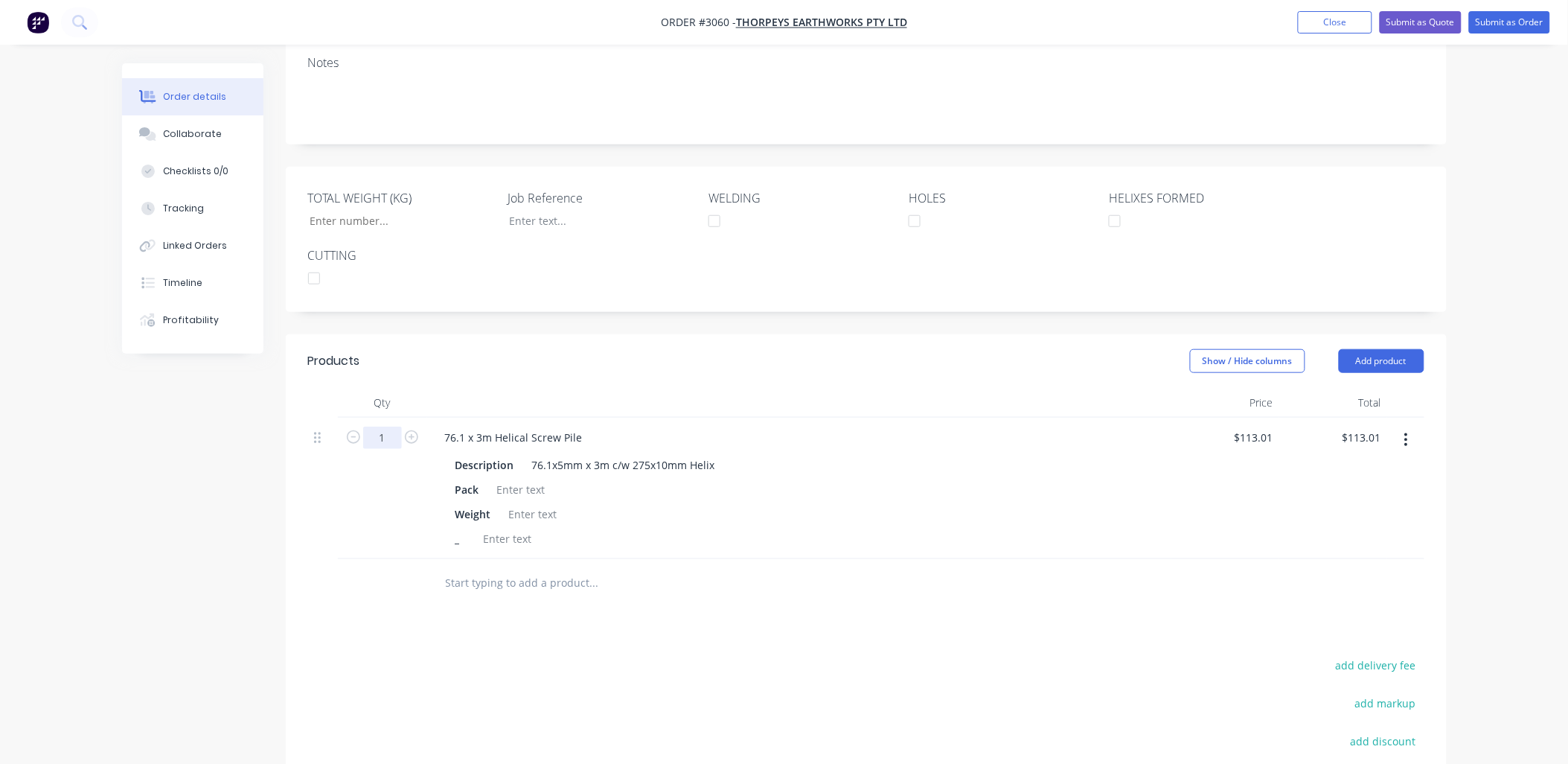
click at [389, 427] on input "1" at bounding box center [383, 438] width 39 height 23
type input "72"
type input "$8,136.72"
click at [517, 479] on div at bounding box center [521, 489] width 60 height 22
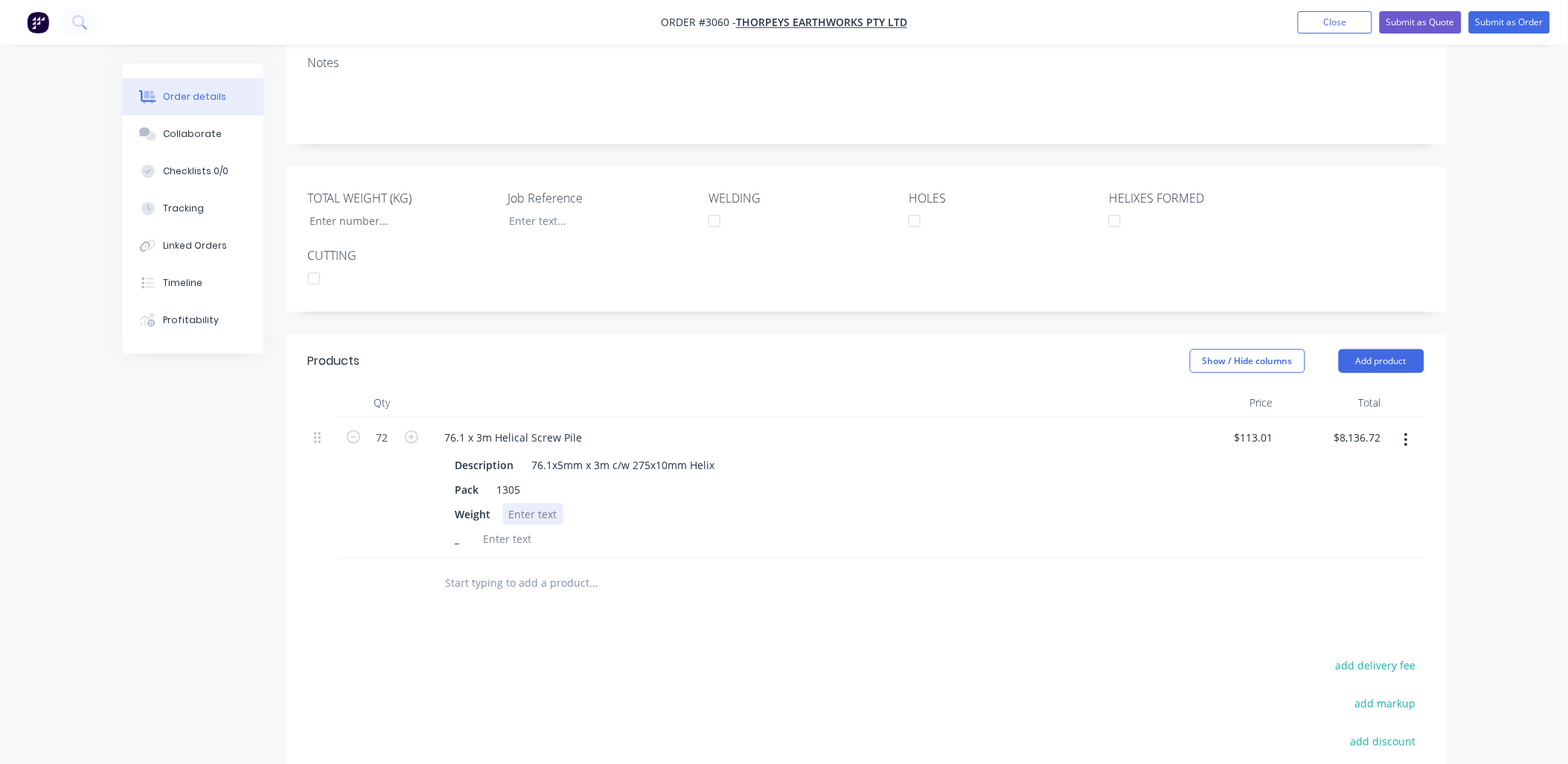
click at [527, 503] on div at bounding box center [533, 514] width 60 height 22
drag, startPoint x: 523, startPoint y: 472, endPoint x: 477, endPoint y: 452, distance: 50.2
click at [484, 479] on div "Pack 1305" at bounding box center [797, 489] width 694 height 22
click at [354, 210] on input "TOTAL WEIGHT (KG)" at bounding box center [395, 221] width 197 height 23
type input "2,610"
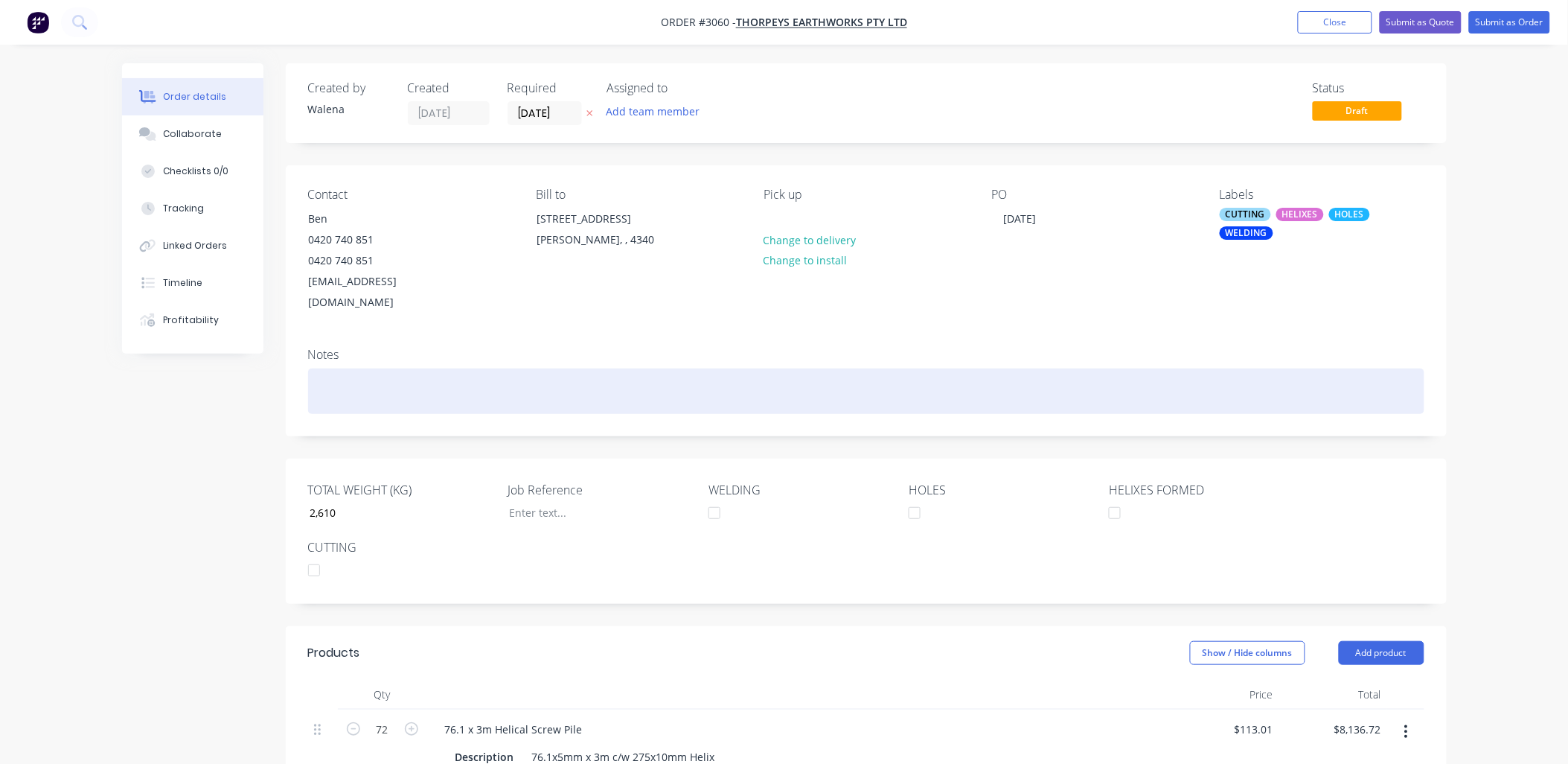
click at [346, 369] on div at bounding box center [866, 391] width 1117 height 45
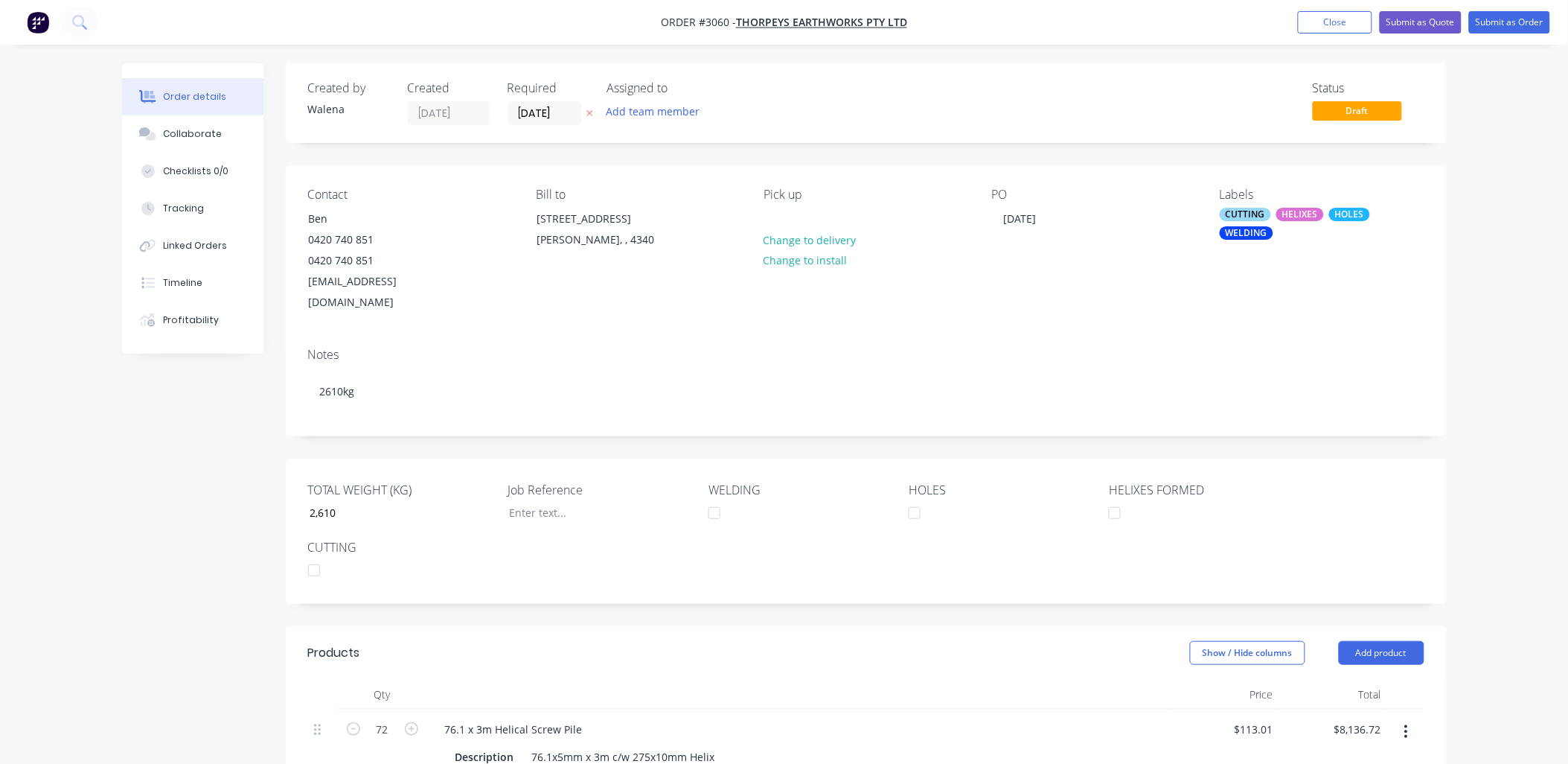
click at [582, 115] on button "button" at bounding box center [590, 113] width 16 height 17
click at [534, 103] on input at bounding box center [548, 113] width 80 height 23
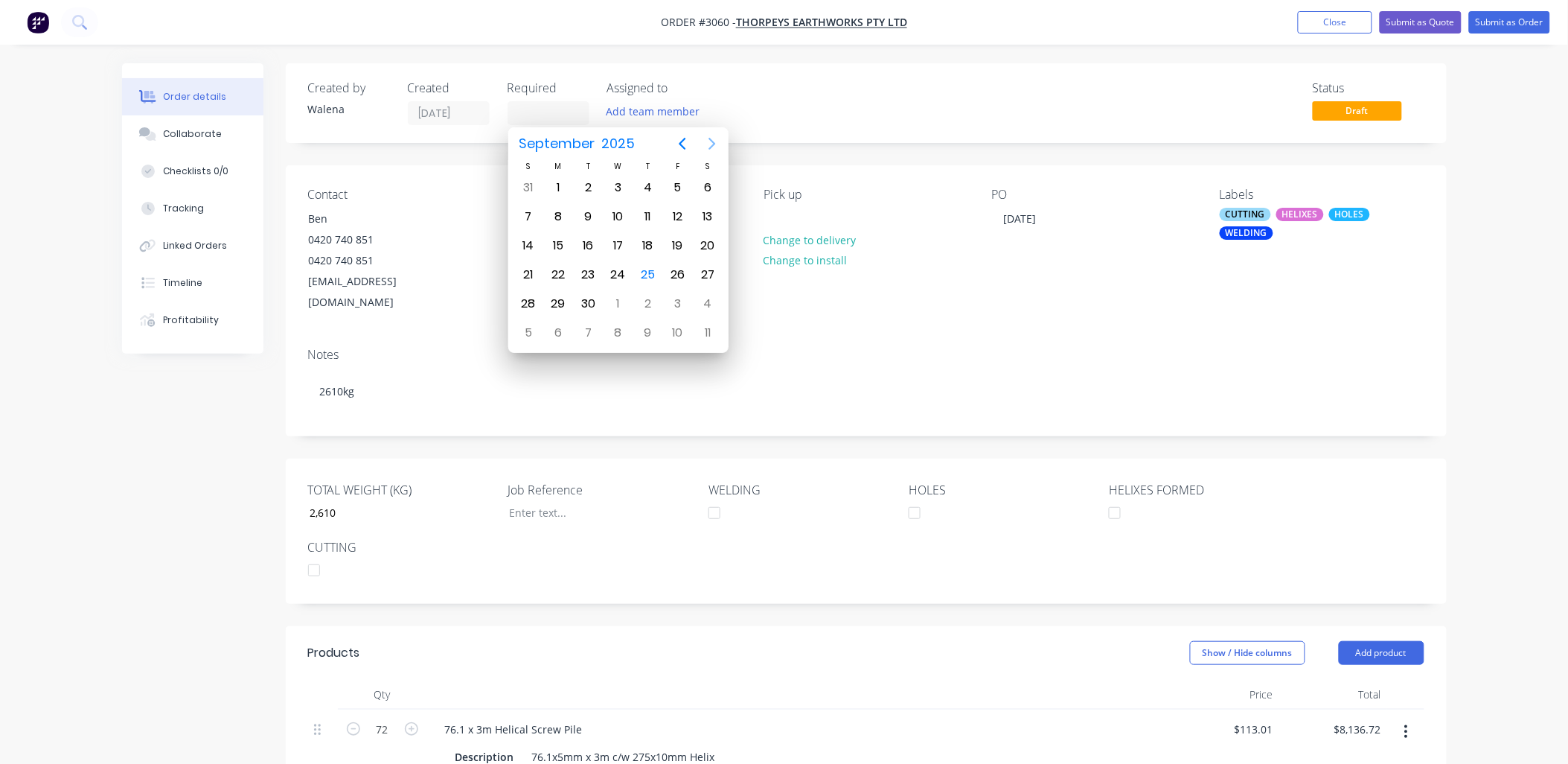
click at [711, 137] on icon "Next page" at bounding box center [713, 143] width 18 height 18
click at [613, 213] on div "8" at bounding box center [618, 217] width 23 height 23
type input "[DATE]"
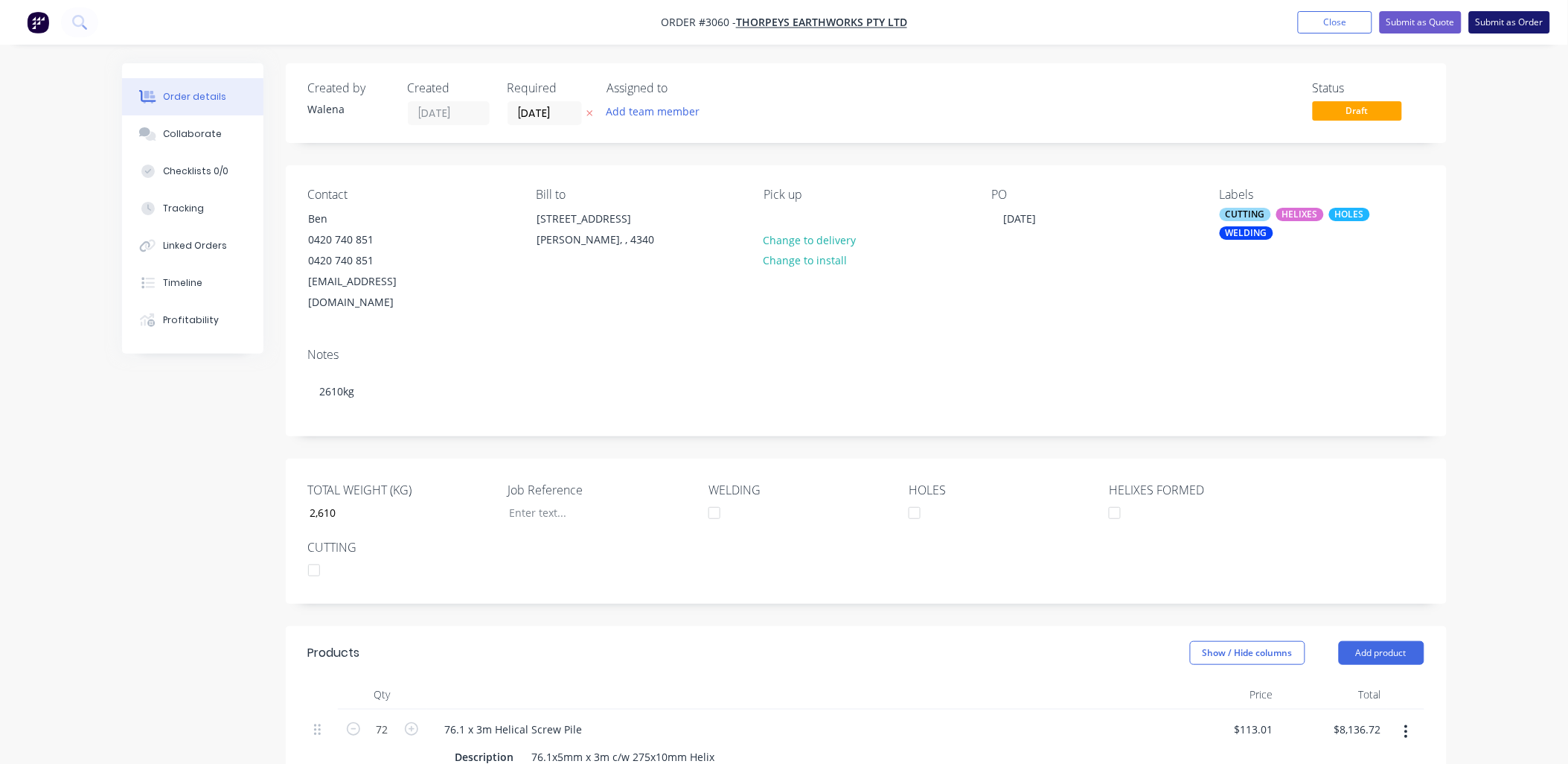
click at [1527, 29] on button "Submit as Order" at bounding box center [1509, 23] width 81 height 23
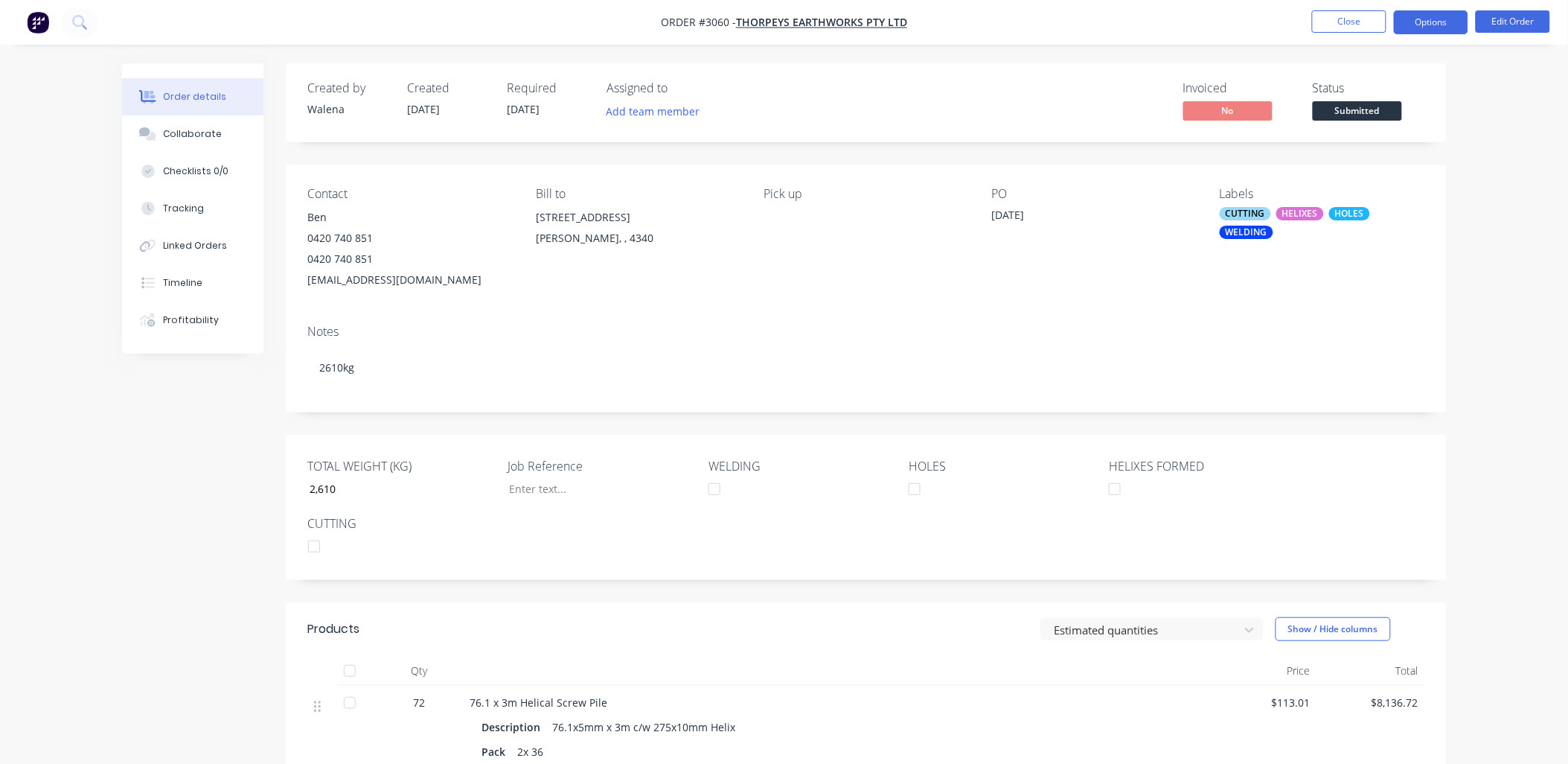
click at [1433, 25] on button "Options" at bounding box center [1431, 23] width 74 height 24
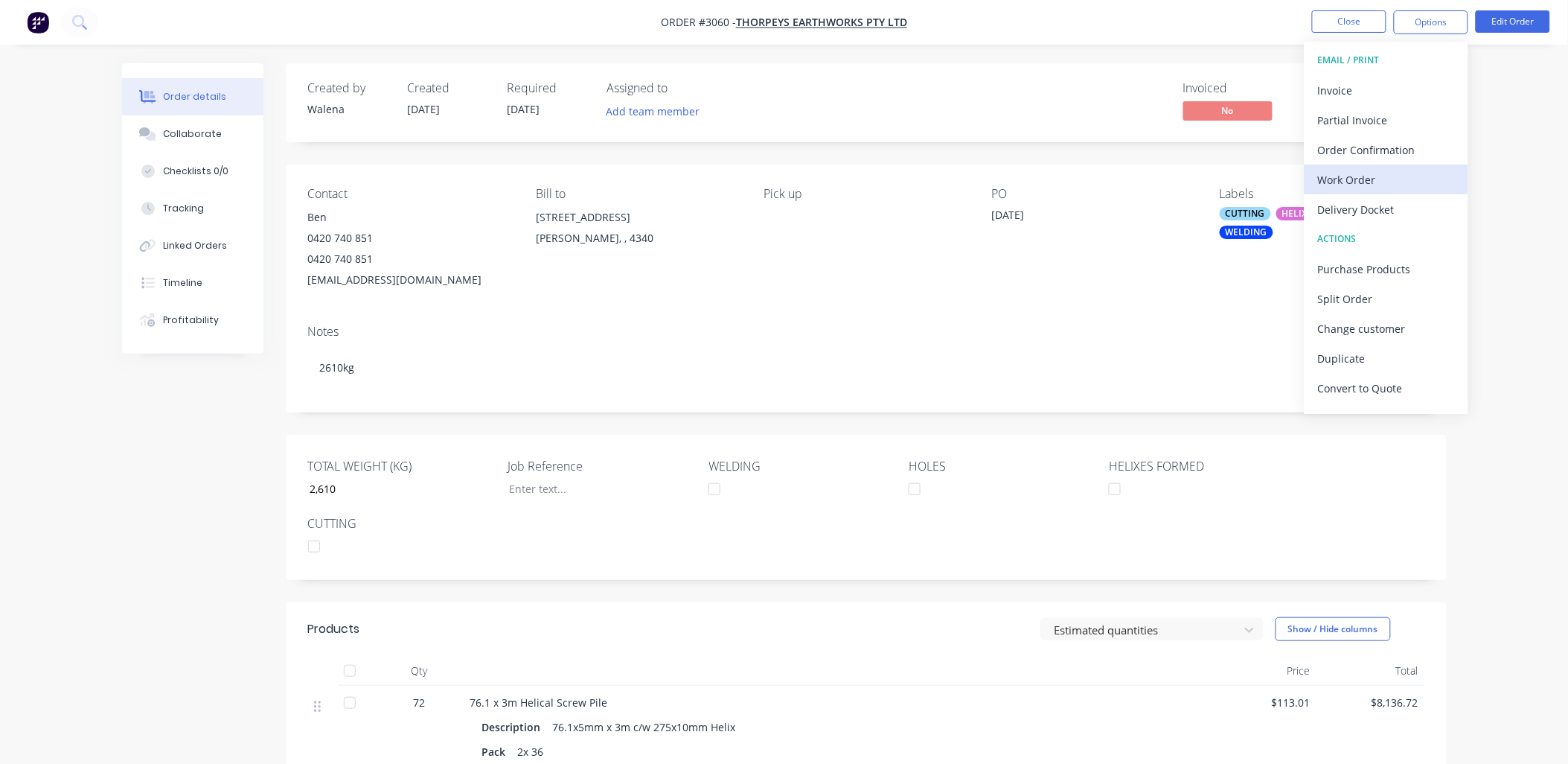
click at [1359, 177] on div "Work Order" at bounding box center [1386, 180] width 137 height 22
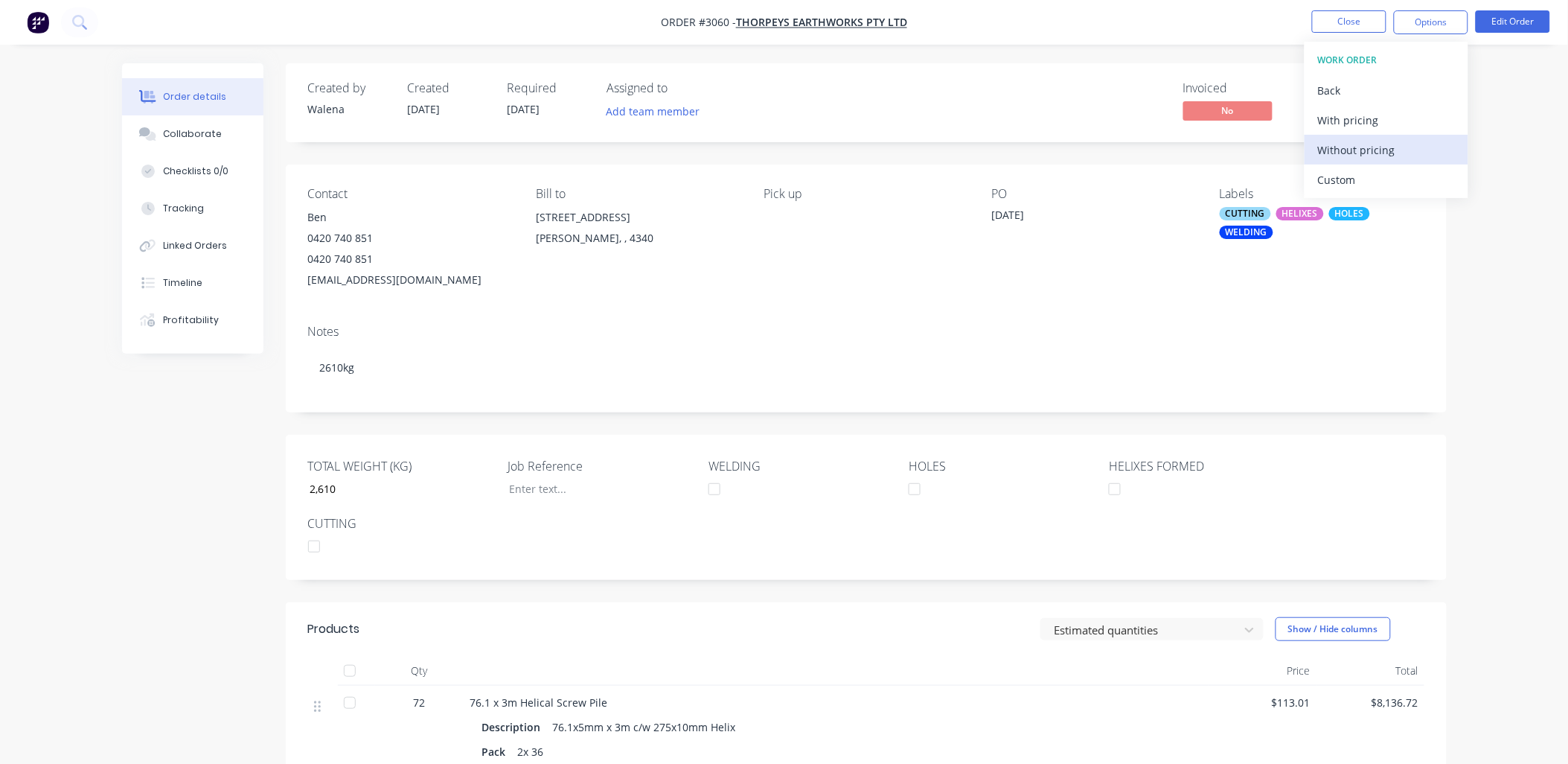
click at [1374, 143] on div "Without pricing" at bounding box center [1386, 149] width 137 height 22
